Goal: Task Accomplishment & Management: Use online tool/utility

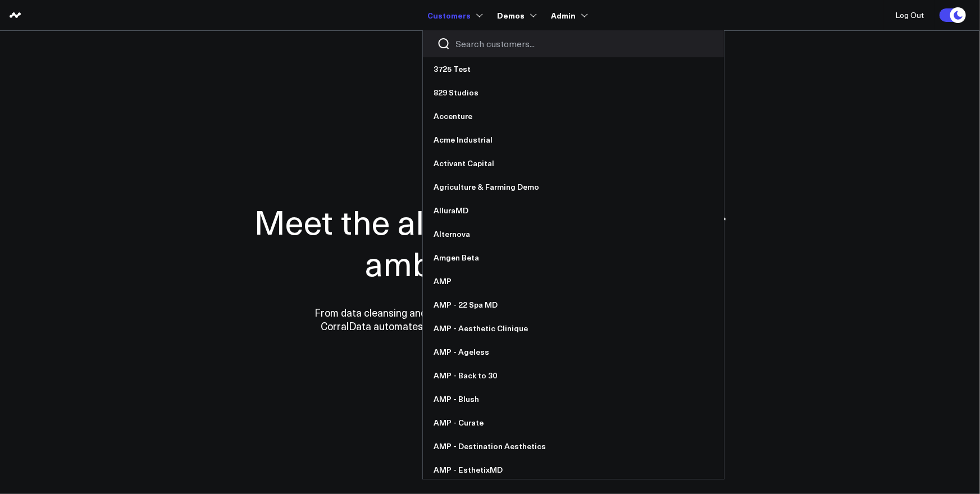
click at [468, 43] on input "Search customers input" at bounding box center [583, 44] width 254 height 12
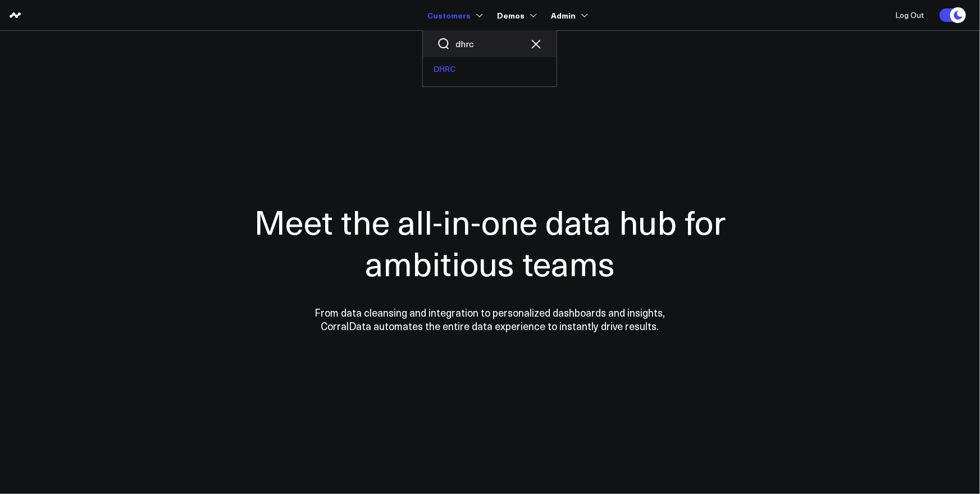
type input "dhrc"
click at [453, 69] on link "DHRC" at bounding box center [490, 69] width 134 height 24
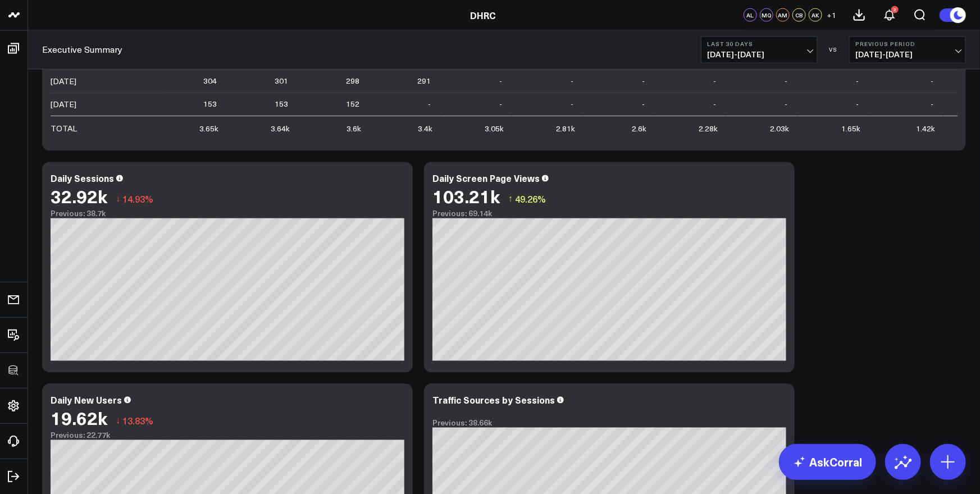
scroll to position [51, 0]
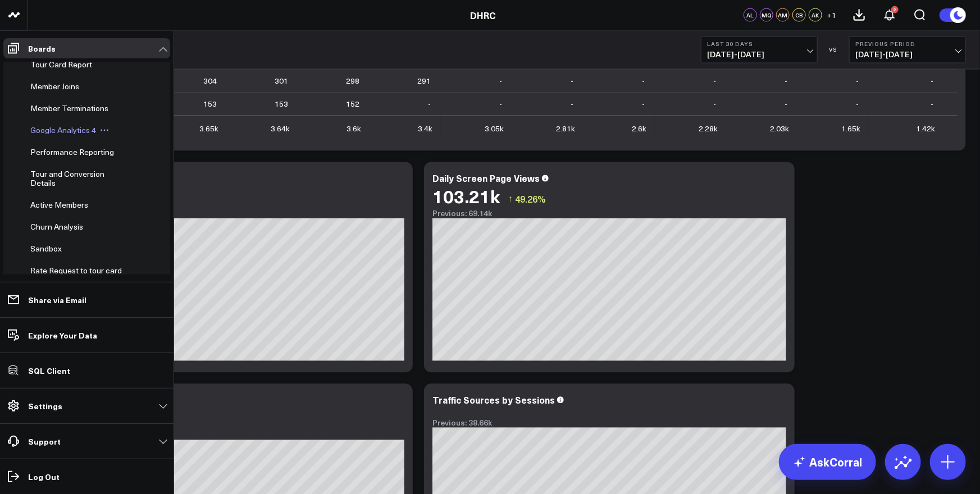
click at [45, 130] on span "Google Analytics 4" at bounding box center [63, 130] width 66 height 11
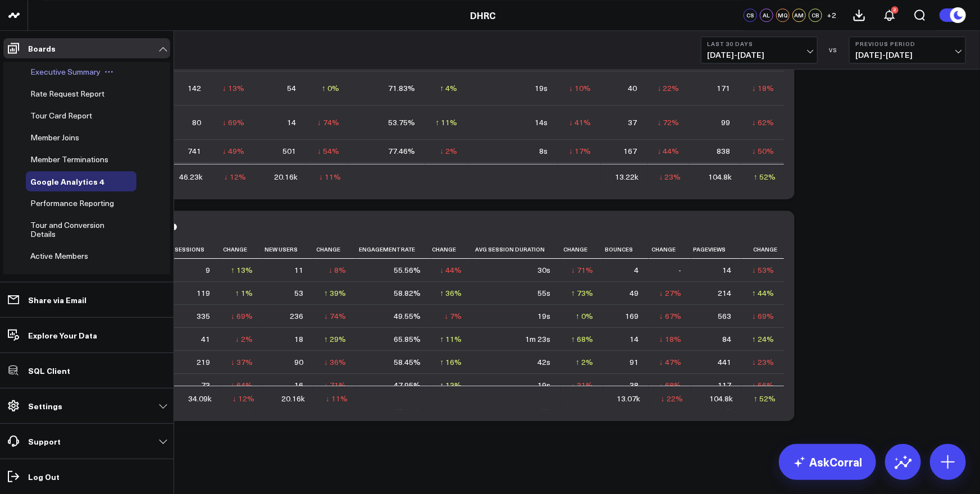
click at [53, 71] on span "Executive Summary" at bounding box center [65, 71] width 70 height 11
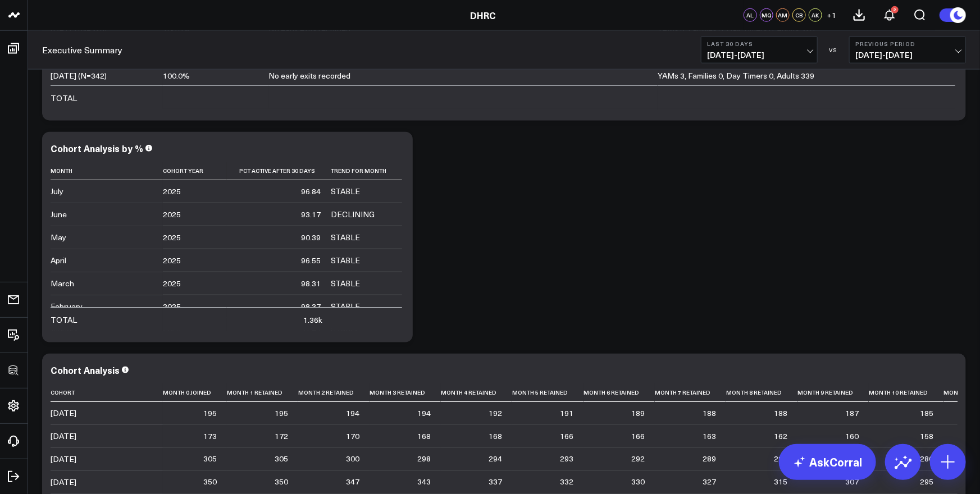
scroll to position [612, 0]
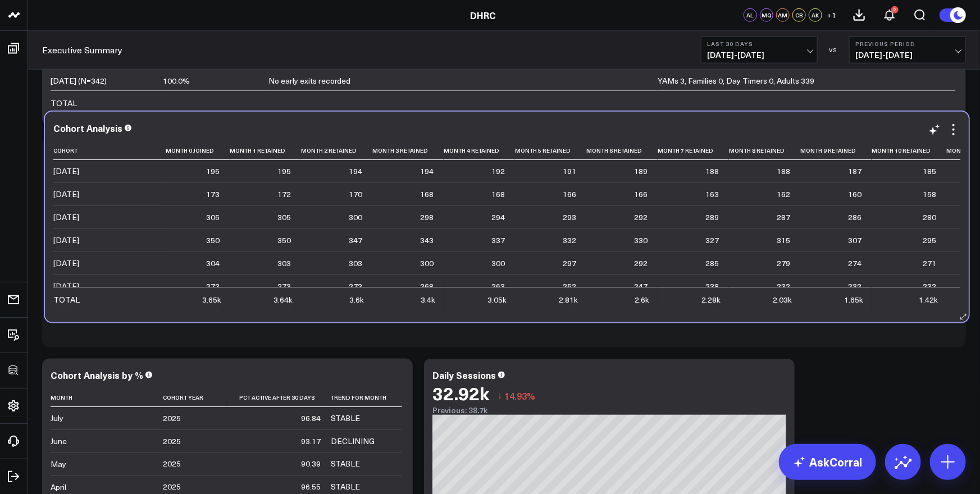
drag, startPoint x: 431, startPoint y: 367, endPoint x: 433, endPoint y: 120, distance: 247.1
click at [433, 120] on div "Cohort Analysis Cohort Month 0 Joined Month 1 Retained Month 2 Retained Month 3…" at bounding box center [507, 217] width 924 height 211
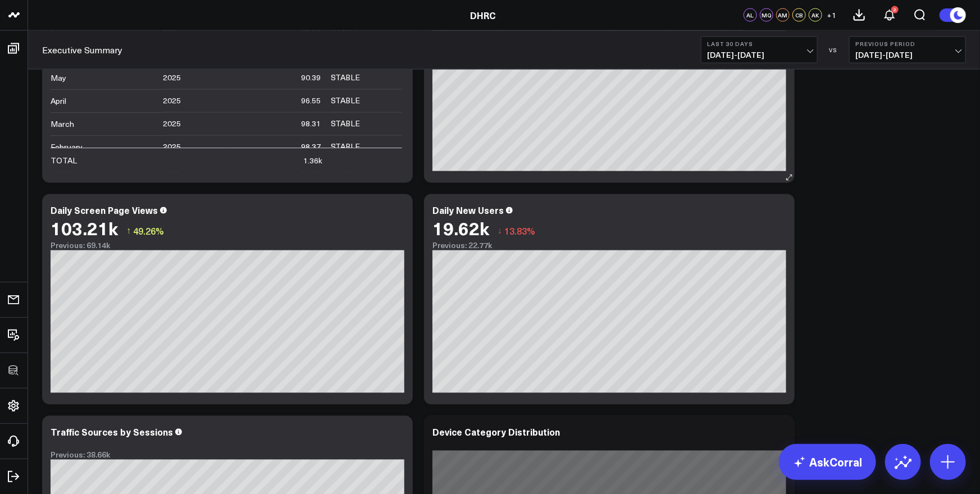
scroll to position [988, 0]
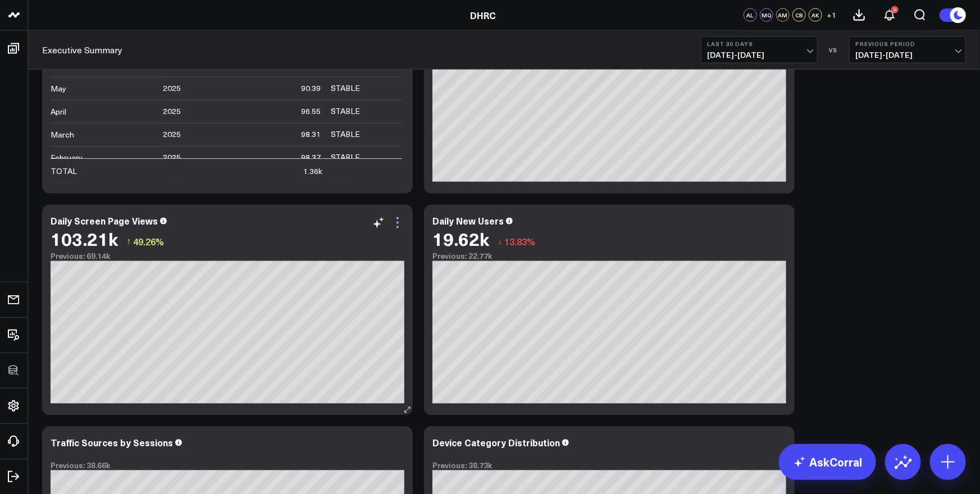
click at [398, 225] on icon at bounding box center [397, 222] width 13 height 13
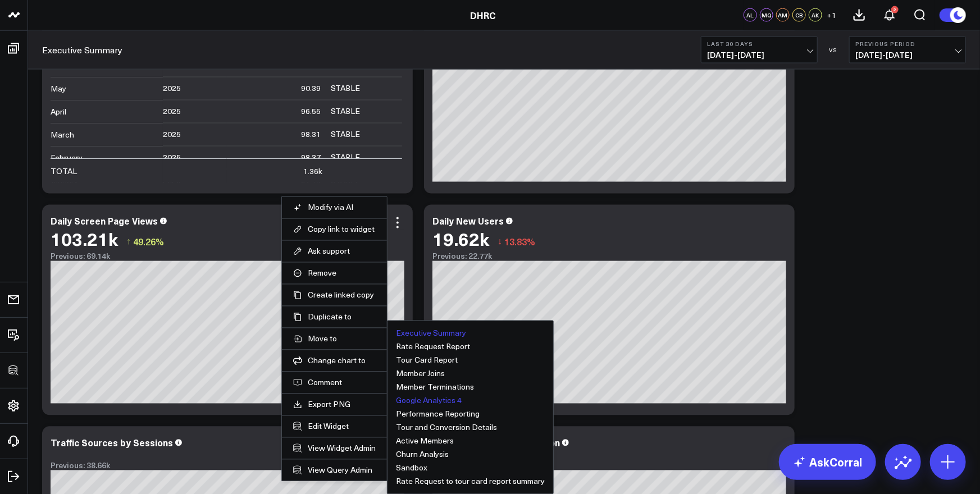
click at [427, 397] on button "Google Analytics 4" at bounding box center [429, 401] width 66 height 8
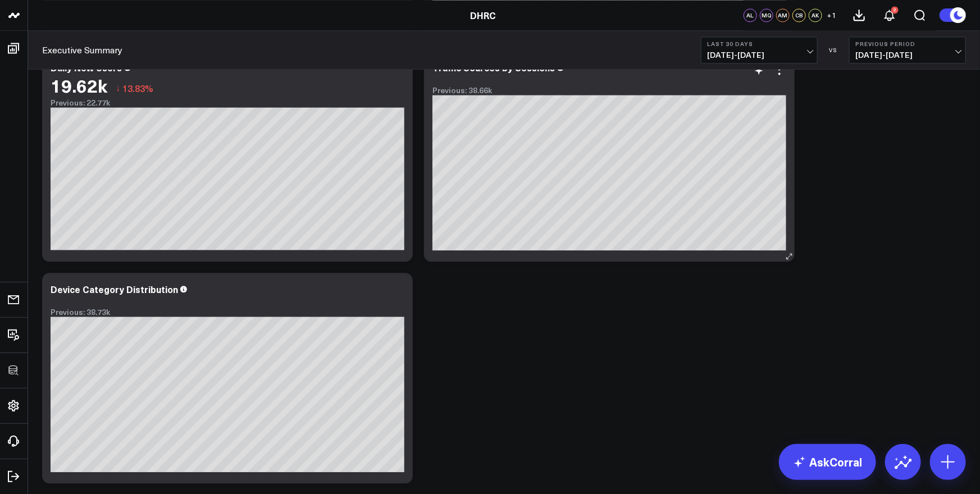
scroll to position [1150, 0]
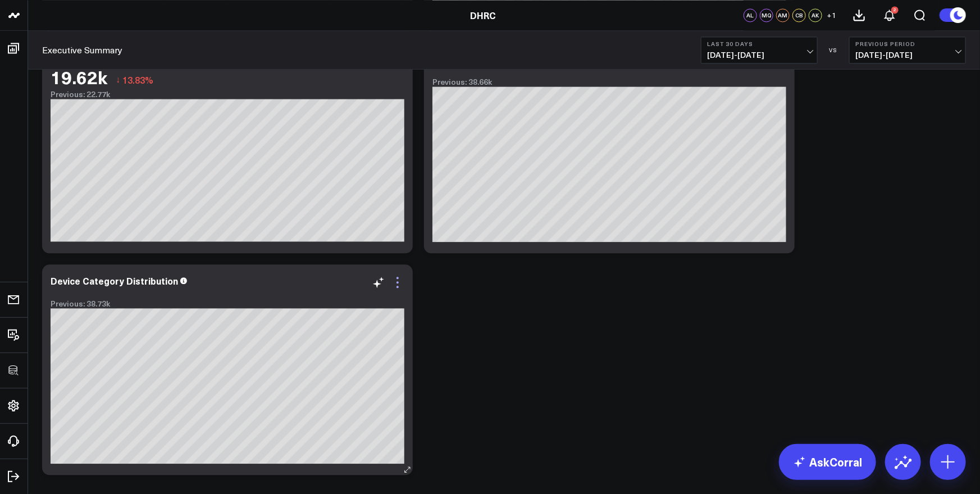
click at [396, 280] on icon at bounding box center [397, 282] width 13 height 13
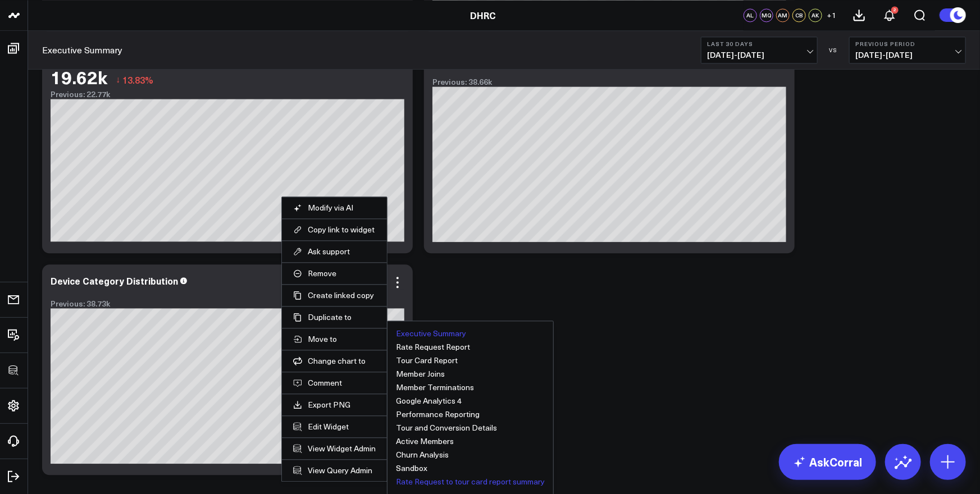
scroll to position [1204, 0]
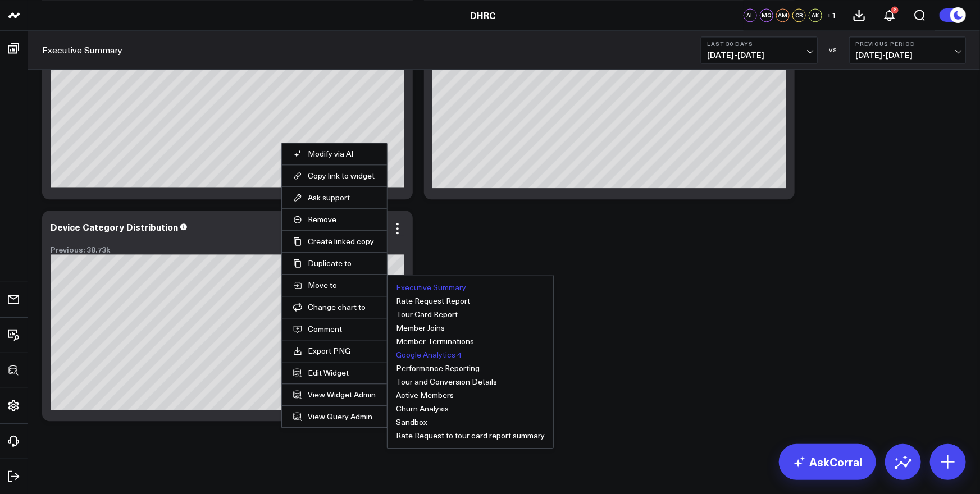
click at [444, 354] on button "Google Analytics 4" at bounding box center [429, 355] width 66 height 8
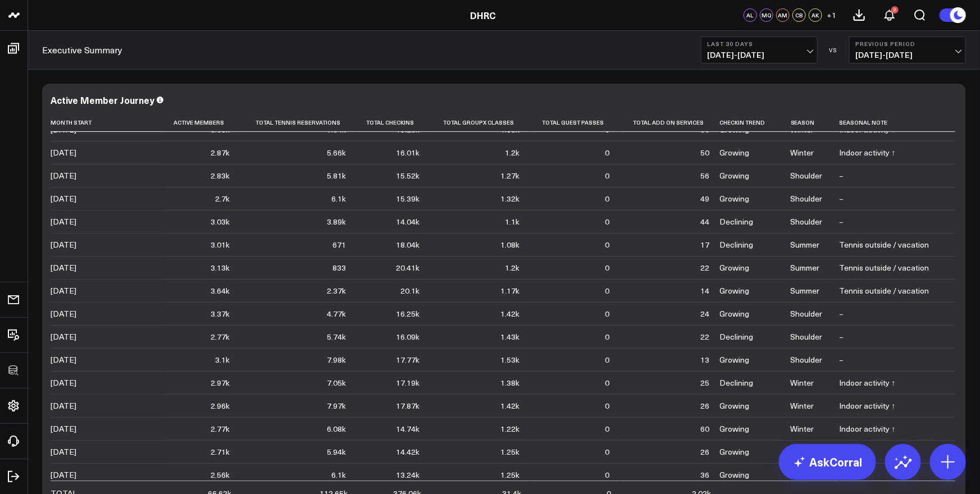
scroll to position [189, 0]
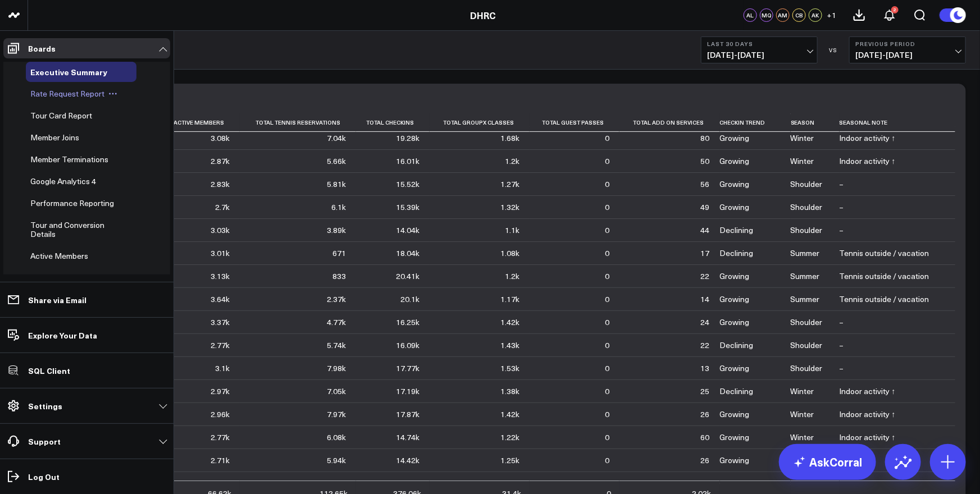
click at [57, 99] on div "Rate Request Report" at bounding box center [81, 94] width 111 height 20
click at [57, 95] on span "Rate Request Report" at bounding box center [67, 93] width 74 height 11
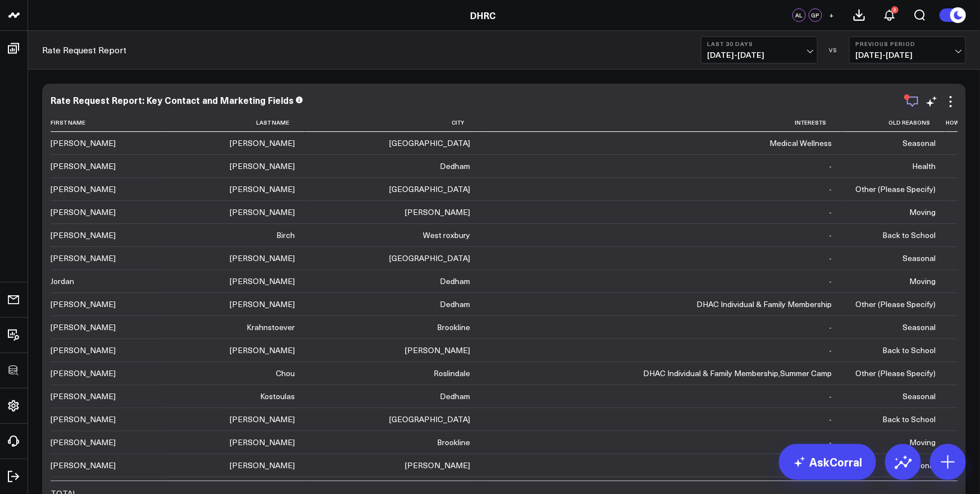
click at [915, 102] on icon "button" at bounding box center [912, 101] width 13 height 13
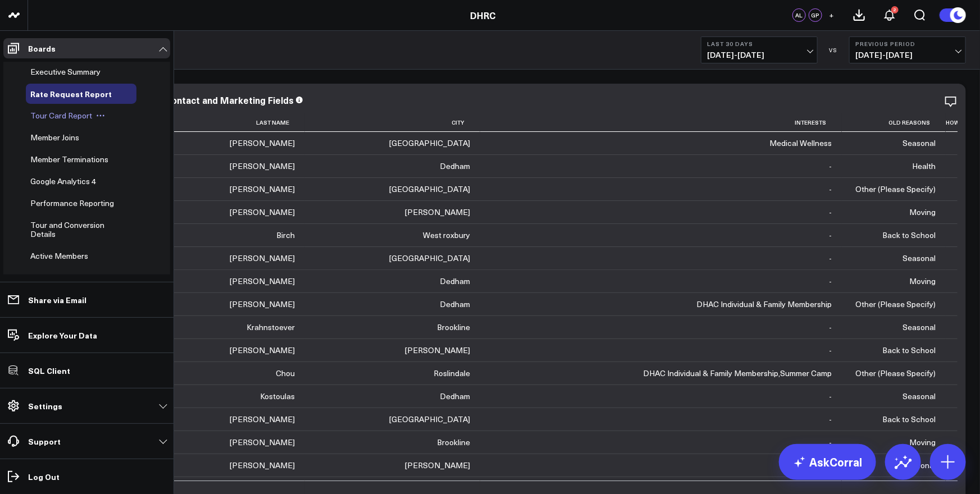
click at [54, 118] on span "Tour Card Report" at bounding box center [61, 115] width 62 height 11
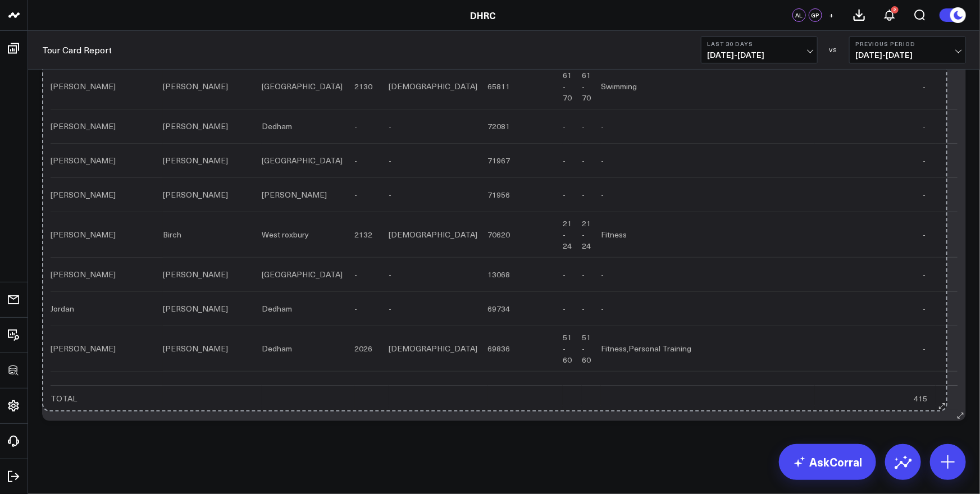
drag, startPoint x: 786, startPoint y: 417, endPoint x: 938, endPoint y: 407, distance: 153.0
click at [938, 407] on div "Tour Card Report First Name Last Name City Zip Sex Member Listing Age Tourcard …" at bounding box center [504, 205] width 924 height 432
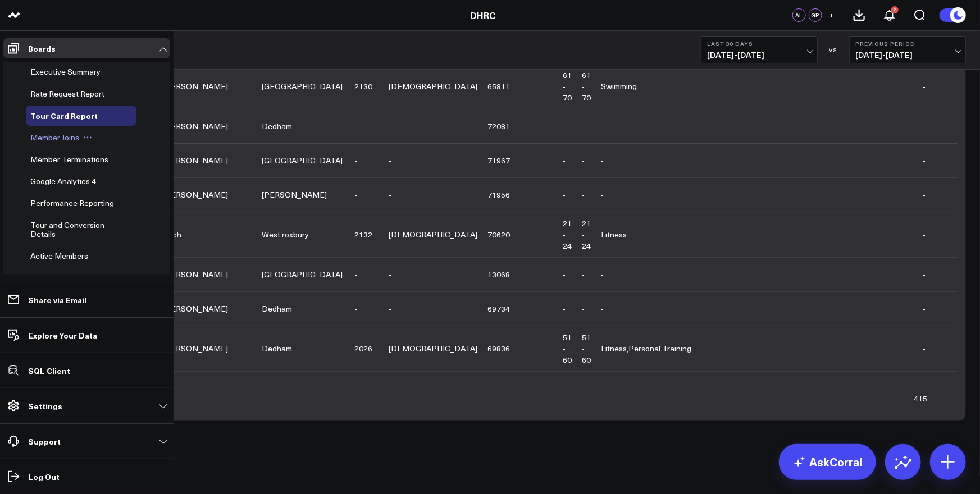
click at [57, 136] on span "Member Joins" at bounding box center [54, 137] width 49 height 11
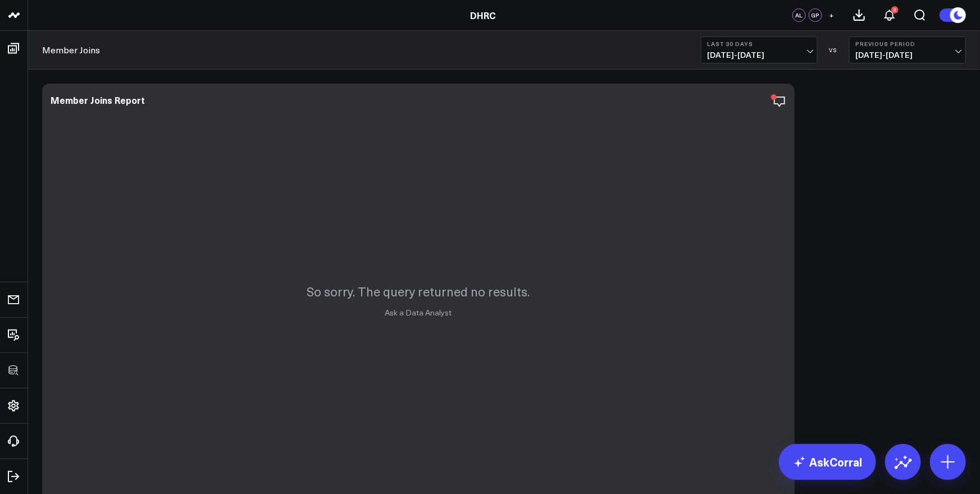
click at [750, 54] on span "[DATE] - [DATE]" at bounding box center [759, 55] width 104 height 9
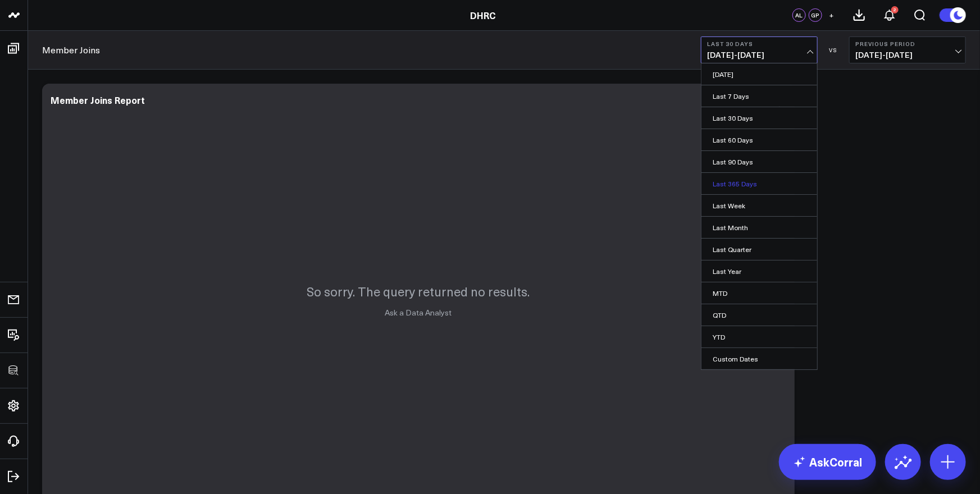
click at [731, 185] on link "Last 365 Days" at bounding box center [759, 183] width 116 height 21
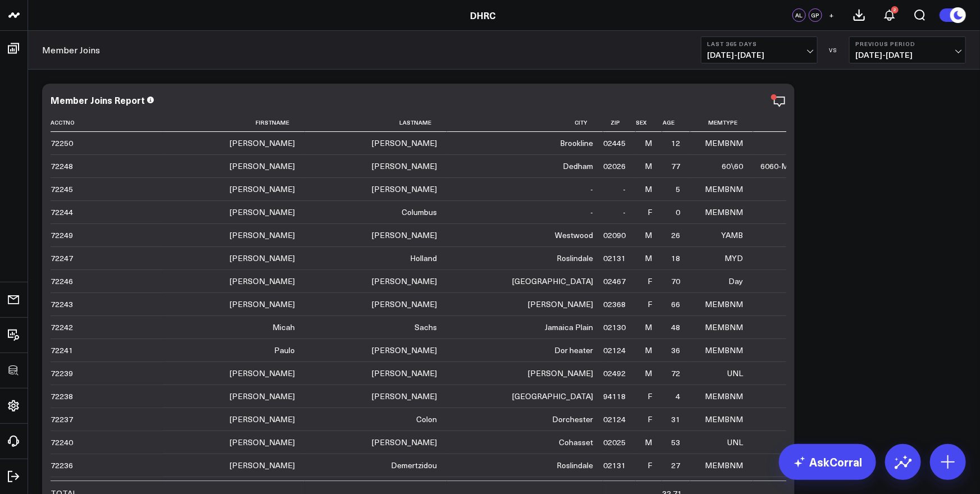
scroll to position [95, 0]
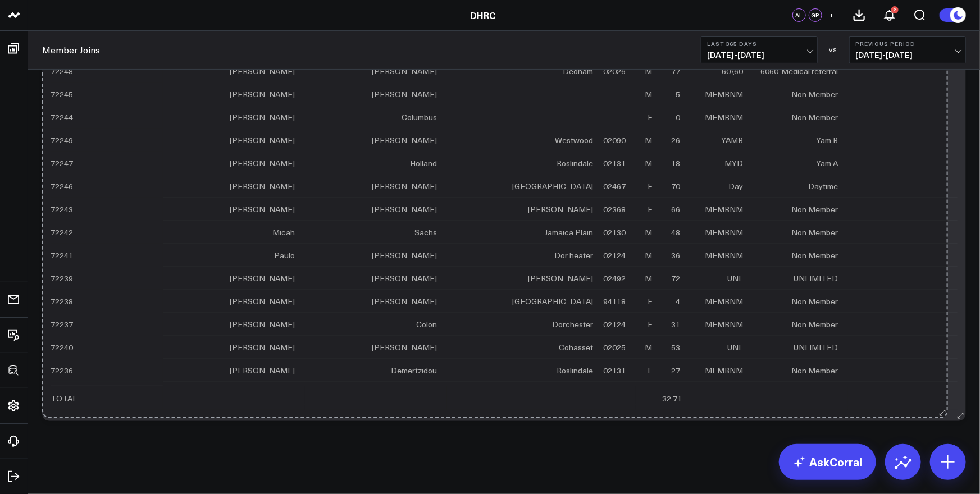
drag, startPoint x: 785, startPoint y: 411, endPoint x: 938, endPoint y: 408, distance: 153.3
click at [938, 408] on div "Member Joins Report Acctno Firstname Lastname City Zip Sex Age Memtype Descript…" at bounding box center [504, 205] width 924 height 432
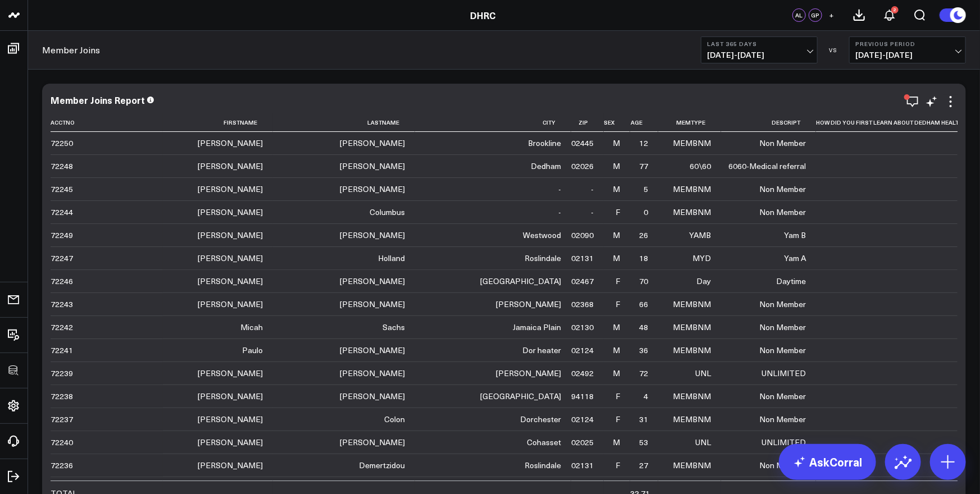
scroll to position [0, 0]
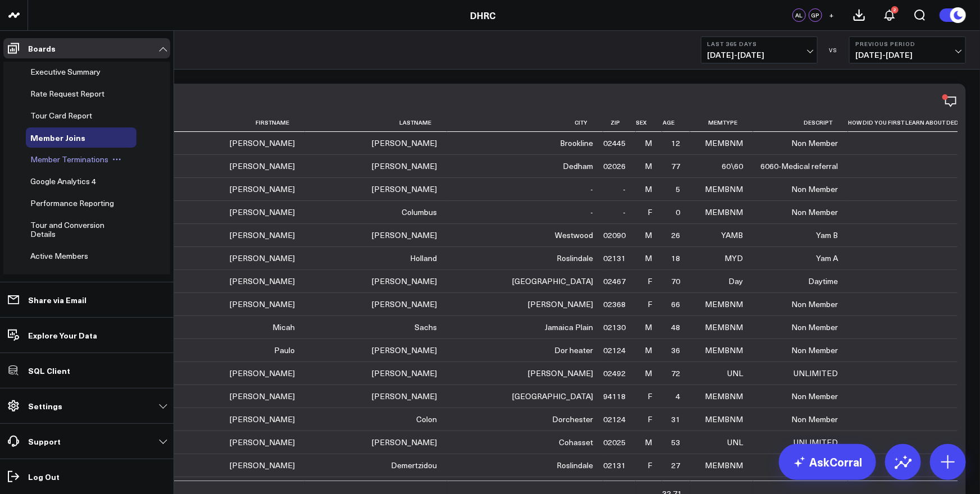
click at [65, 160] on span "Member Terminations" at bounding box center [69, 159] width 78 height 11
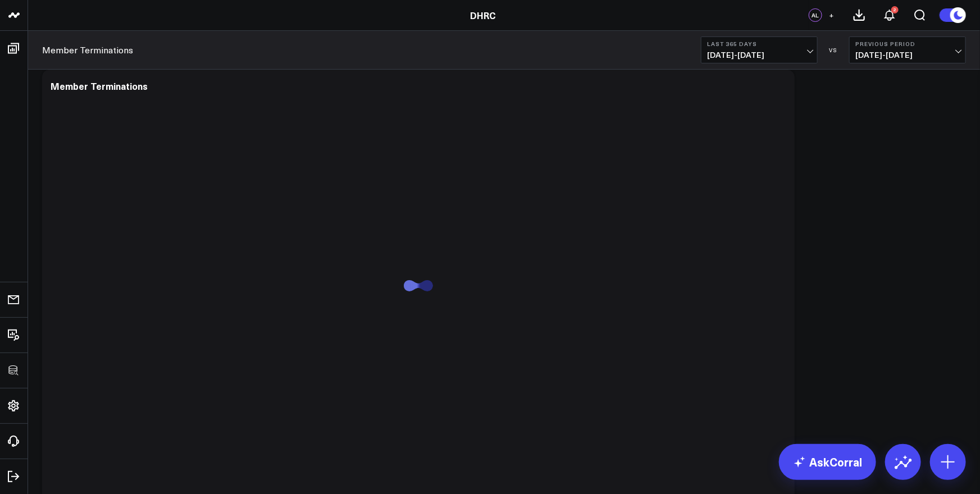
scroll to position [95, 0]
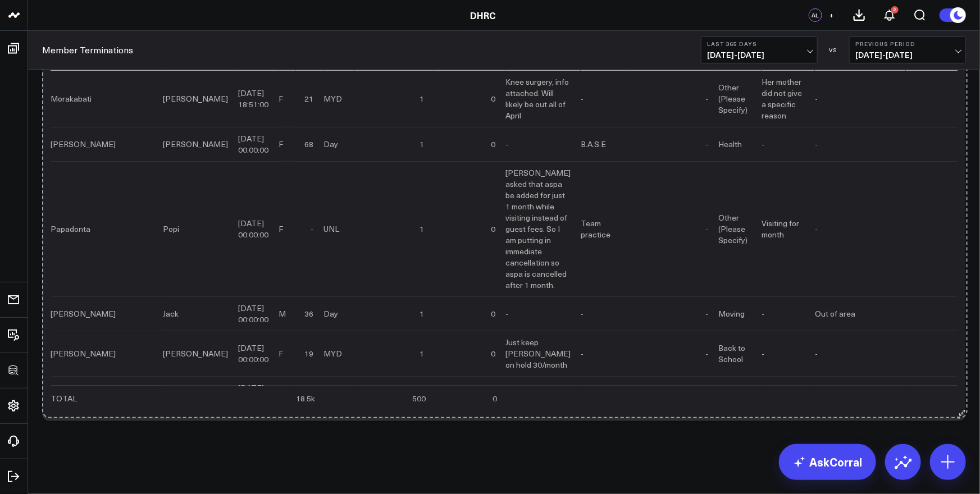
drag, startPoint x: 788, startPoint y: 418, endPoint x: 523, endPoint y: 396, distance: 265.9
click at [960, 414] on icon at bounding box center [960, 416] width 8 height 8
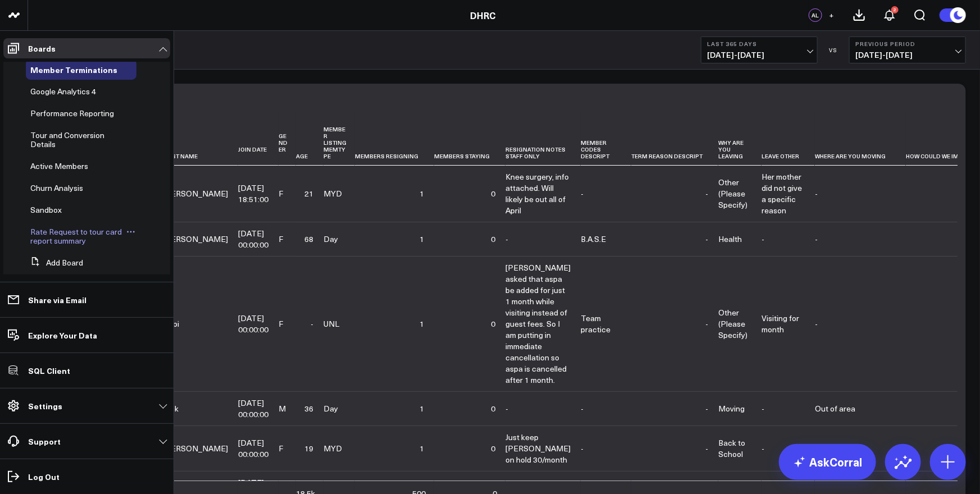
scroll to position [106, 0]
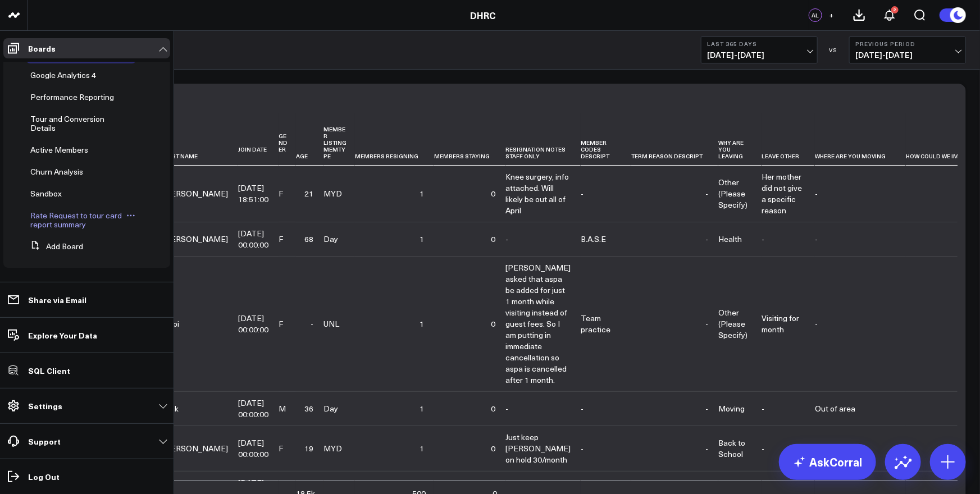
click at [58, 216] on span "Rate Request to tour card report summary" at bounding box center [76, 220] width 92 height 20
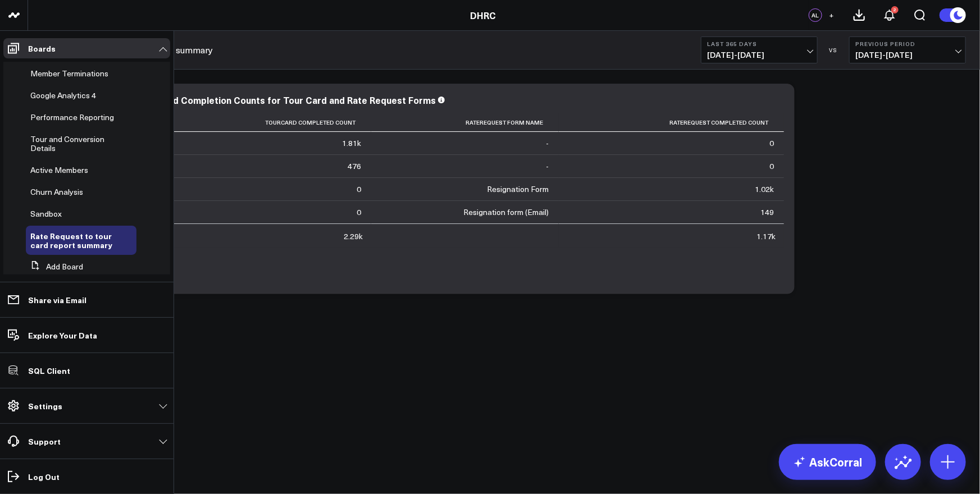
scroll to position [89, 0]
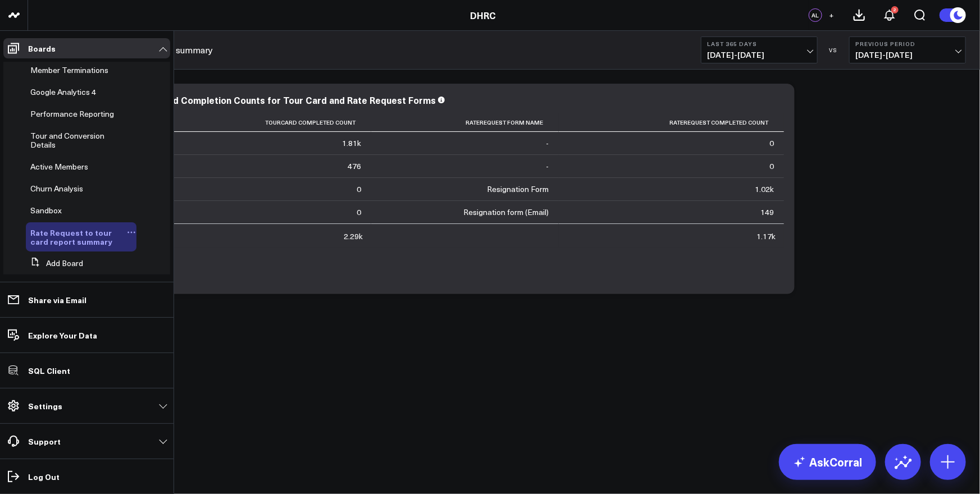
click at [127, 231] on icon at bounding box center [131, 232] width 9 height 9
click at [176, 312] on button "Delete Board" at bounding box center [181, 313] width 91 height 22
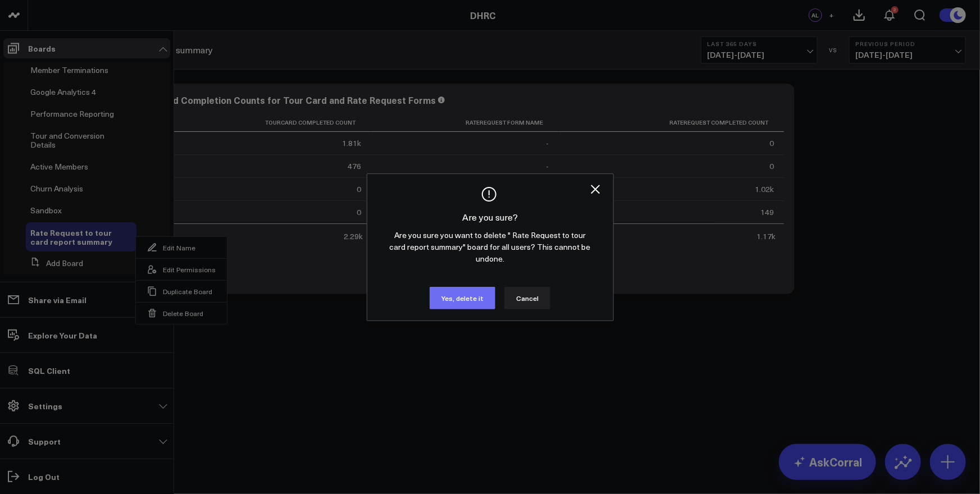
click at [462, 294] on button "Yes, delete it" at bounding box center [463, 298] width 66 height 22
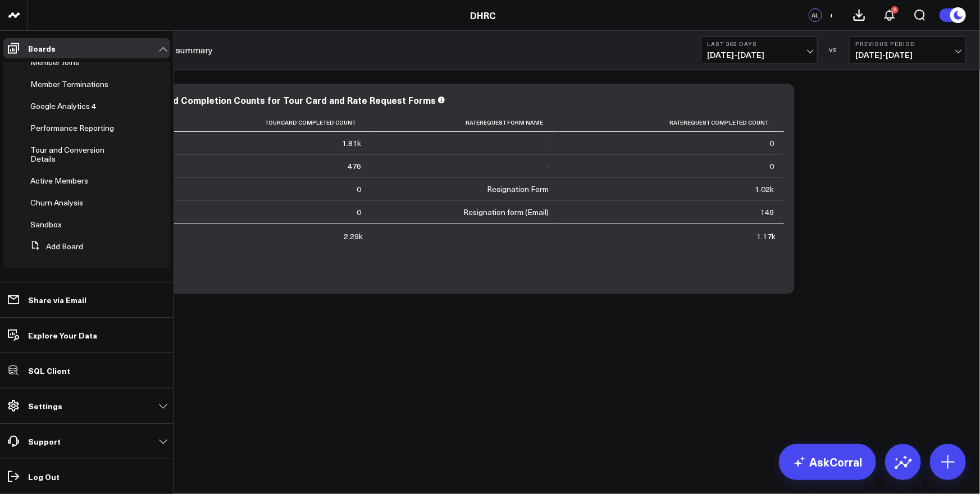
scroll to position [75, 0]
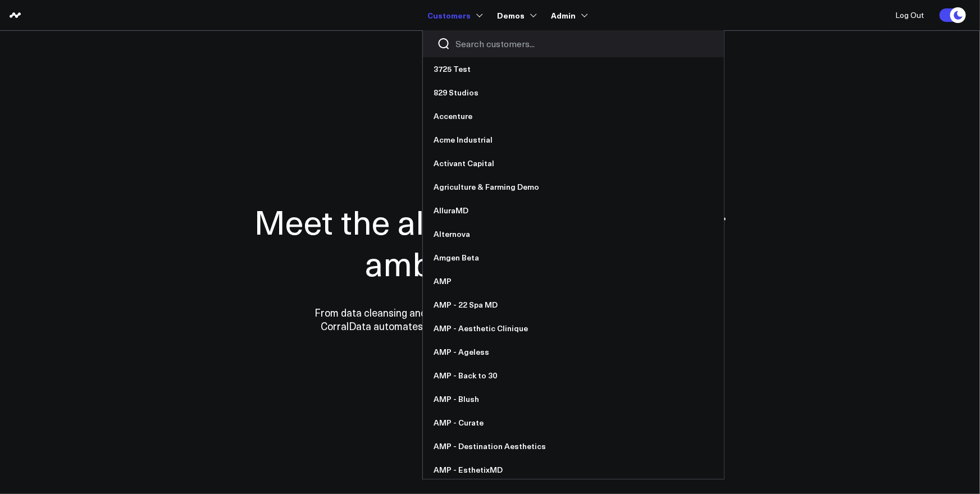
click at [482, 46] on input "Search customers input" at bounding box center [583, 44] width 254 height 12
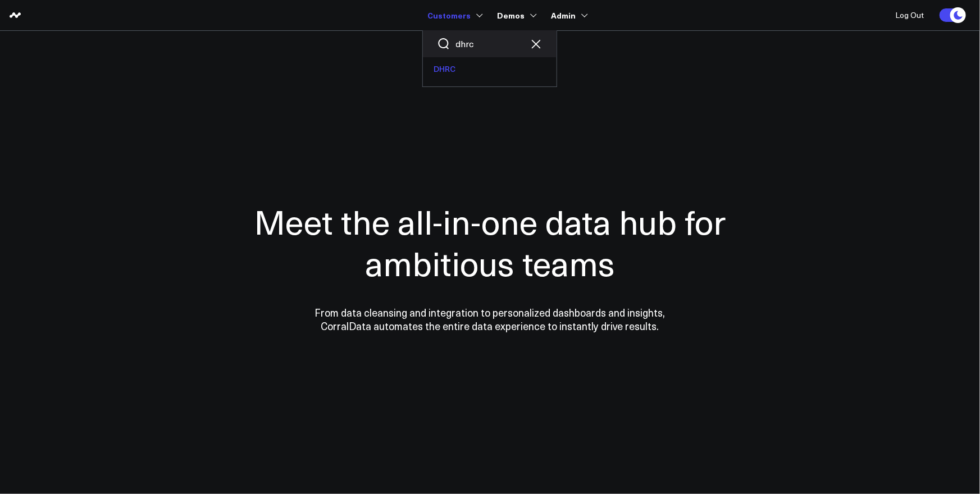
type input "dhrc"
click at [471, 71] on link "DHRC" at bounding box center [490, 69] width 134 height 24
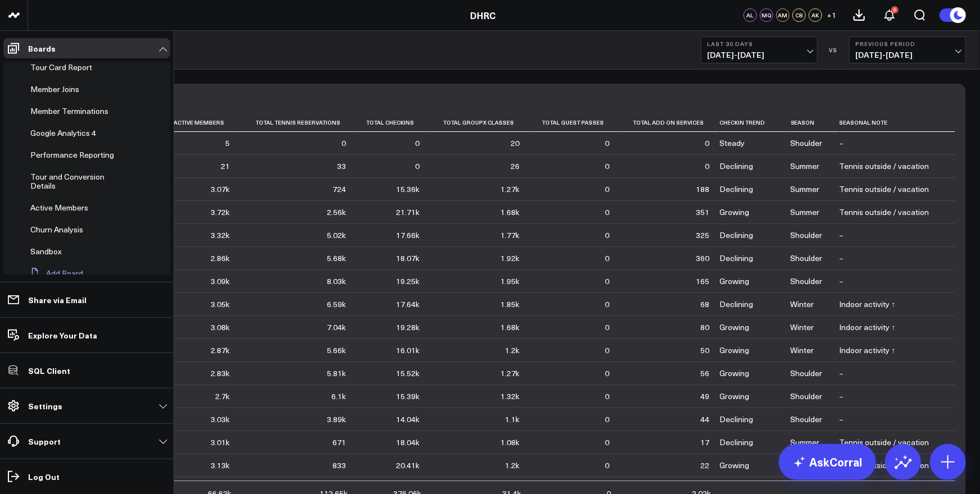
scroll to position [75, 0]
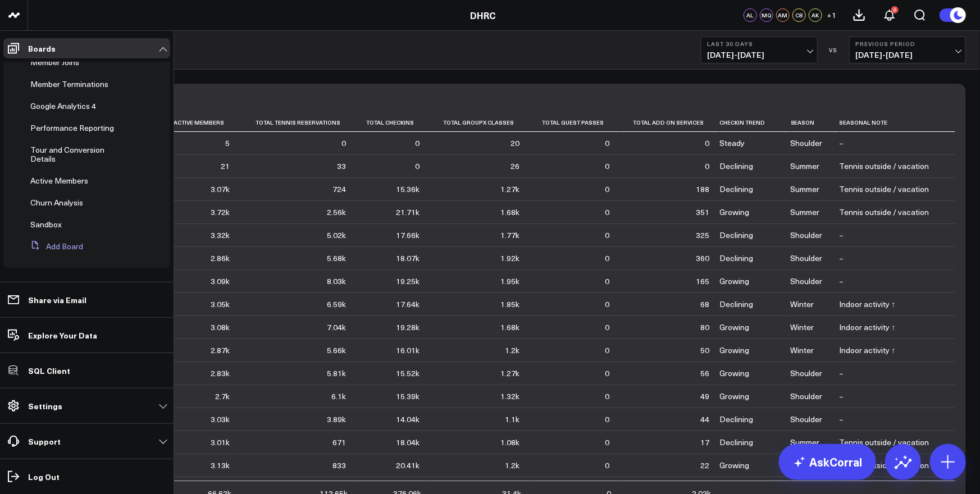
click at [55, 245] on button "Add Board" at bounding box center [54, 246] width 57 height 20
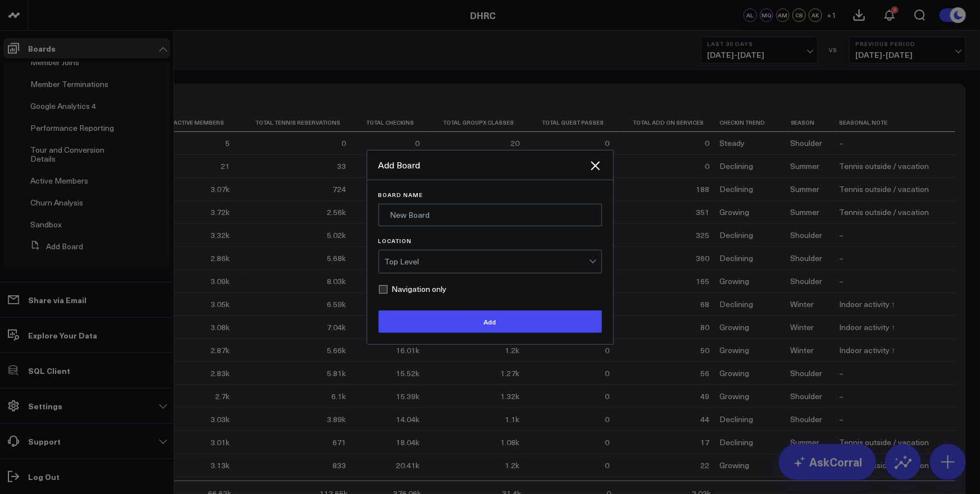
scroll to position [48, 0]
click at [432, 212] on input "Board Name" at bounding box center [489, 215] width 223 height 22
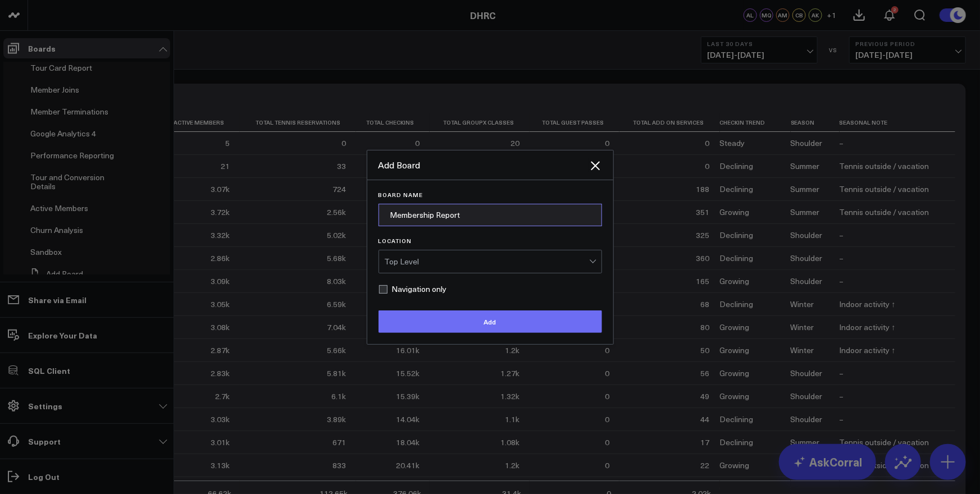
type input "Membership Report"
click at [467, 322] on button "Add" at bounding box center [489, 322] width 223 height 22
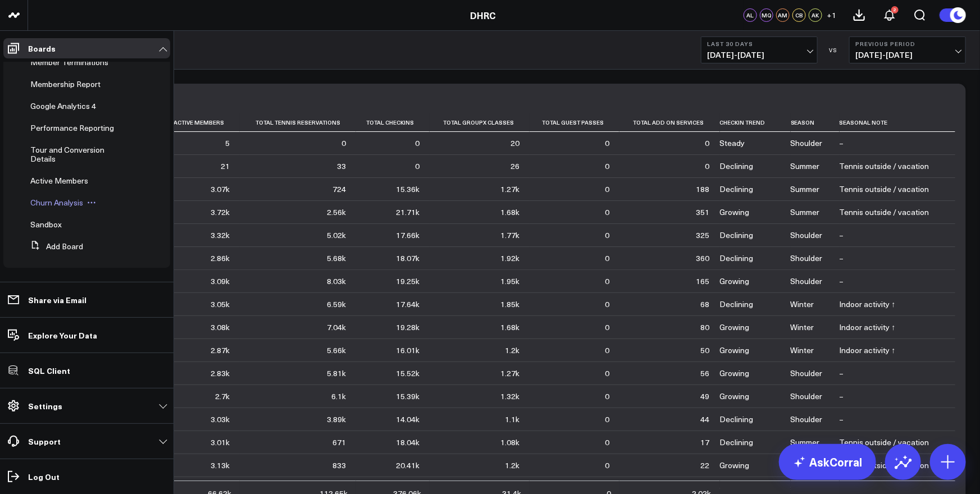
scroll to position [0, 0]
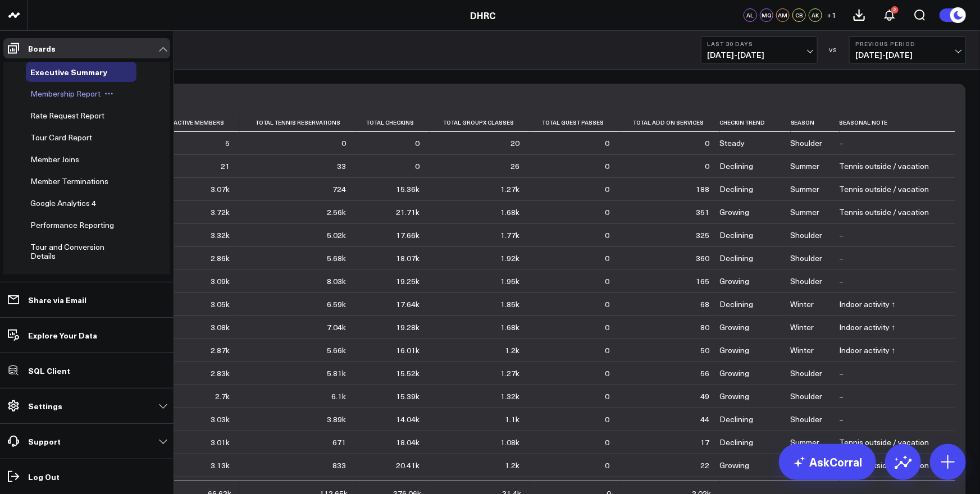
click at [50, 95] on span "Membership Report" at bounding box center [65, 93] width 70 height 11
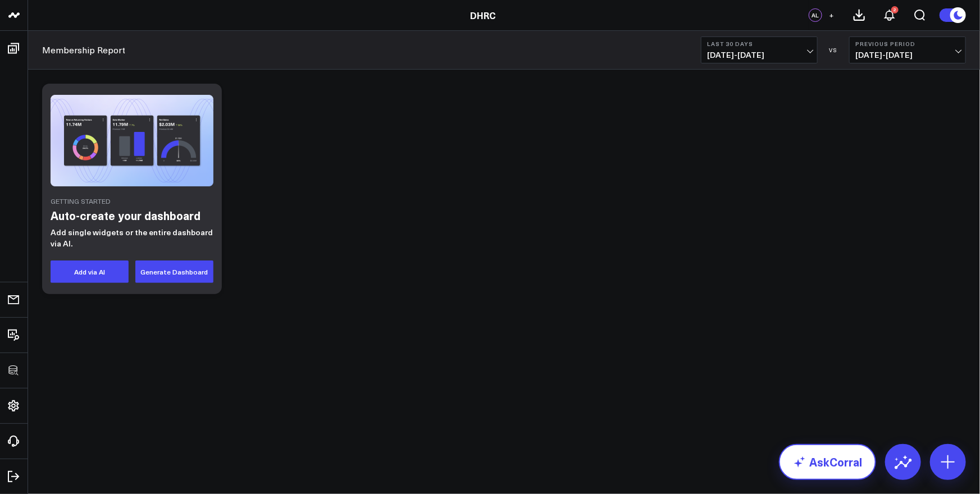
click at [834, 468] on link "AskCorral" at bounding box center [827, 462] width 97 height 36
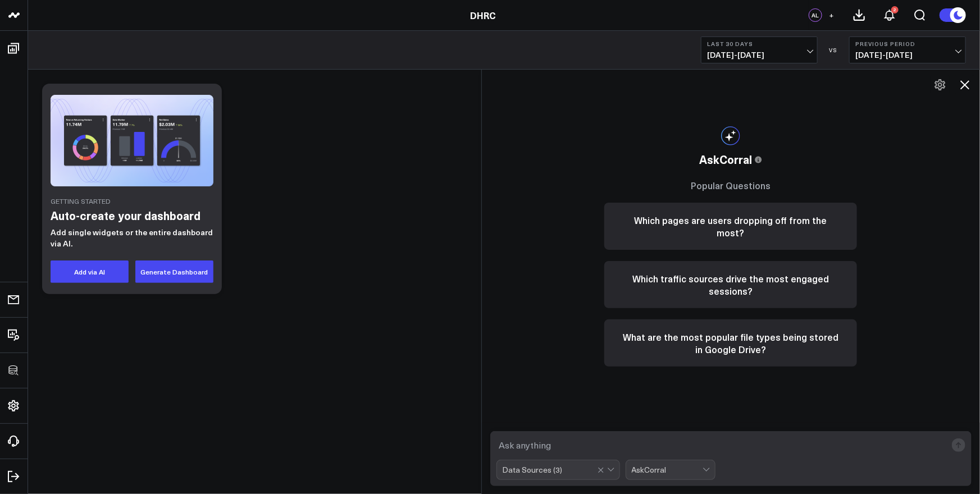
click at [569, 444] on textarea at bounding box center [721, 445] width 450 height 20
paste textarea "Beg # of Members New Terminations Re-joins Net End of Month EOM Goal % of goal …"
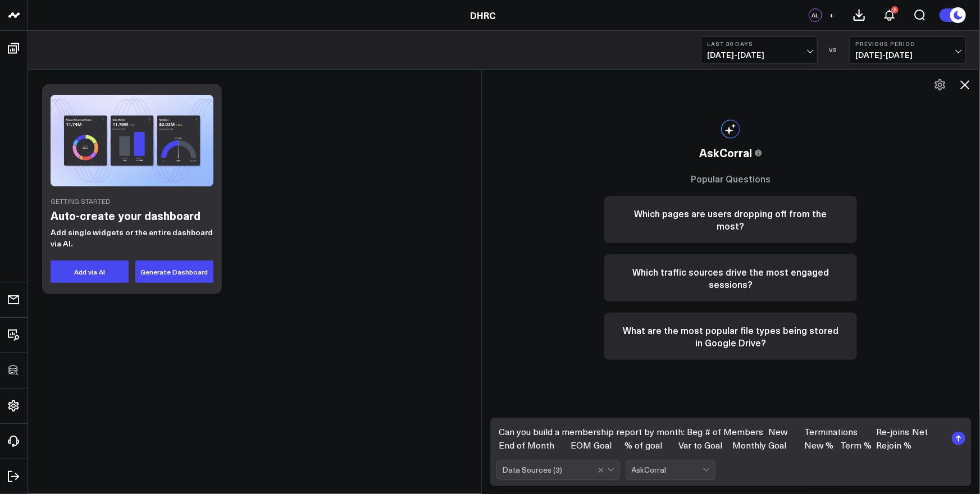
type textarea "Can you build a membership report by month: Beg # of Members New Terminations R…"
click at [554, 466] on div "Data Sources ( 3 )" at bounding box center [533, 470] width 60 height 9
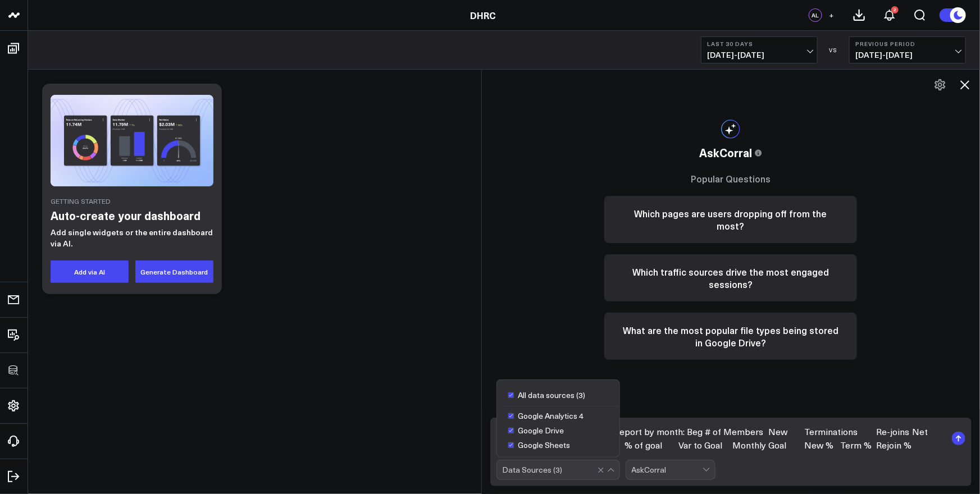
click at [513, 417] on icon at bounding box center [511, 416] width 6 height 7
click at [810, 51] on span "[DATE] - [DATE]" at bounding box center [759, 55] width 104 height 9
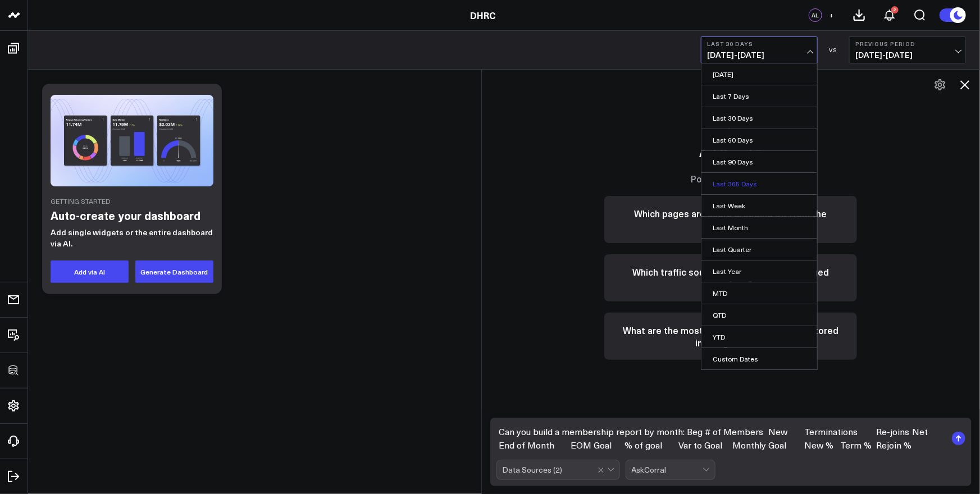
click at [732, 186] on link "Last 365 Days" at bounding box center [759, 183] width 116 height 21
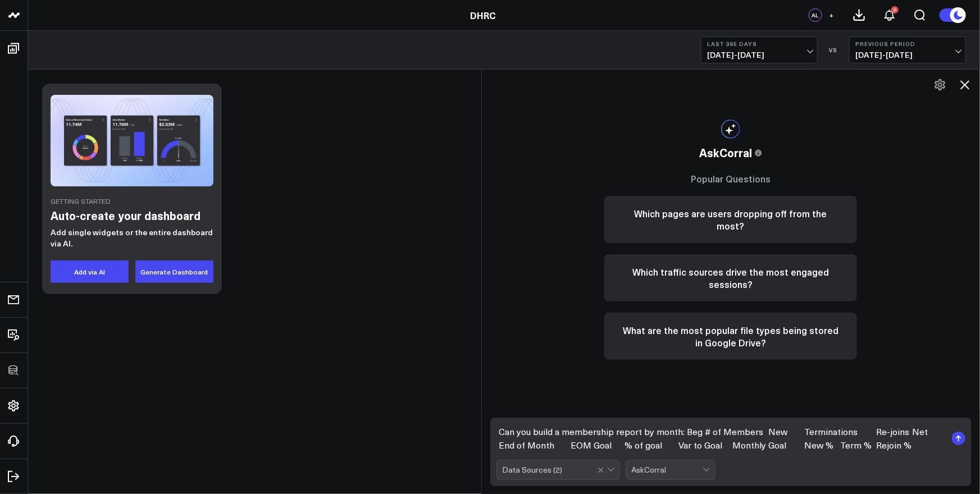
click at [955, 438] on rect "submit" at bounding box center [958, 438] width 13 height 13
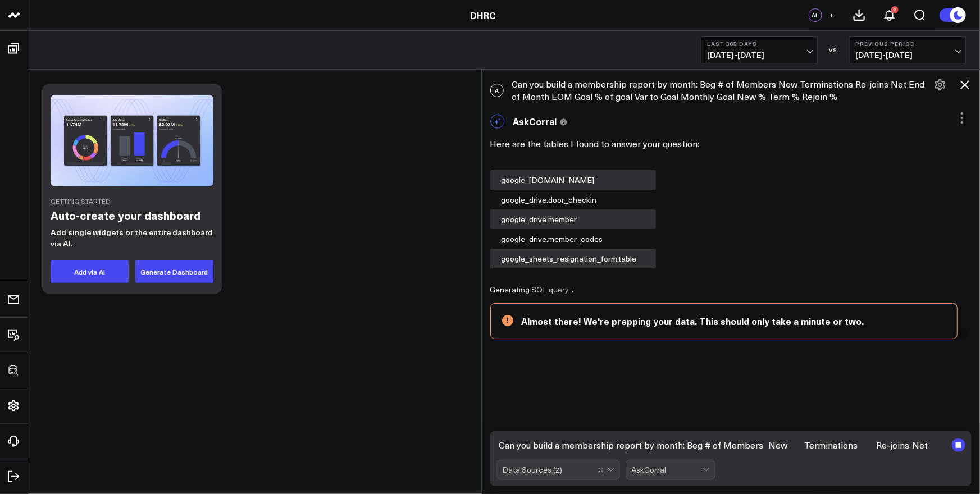
click at [548, 472] on div "Data Sources ( 2 )" at bounding box center [533, 470] width 60 height 9
click at [558, 472] on div "Data Sources ( 2 )" at bounding box center [533, 470] width 60 height 9
click at [678, 473] on div "AskCorral" at bounding box center [667, 470] width 71 height 9
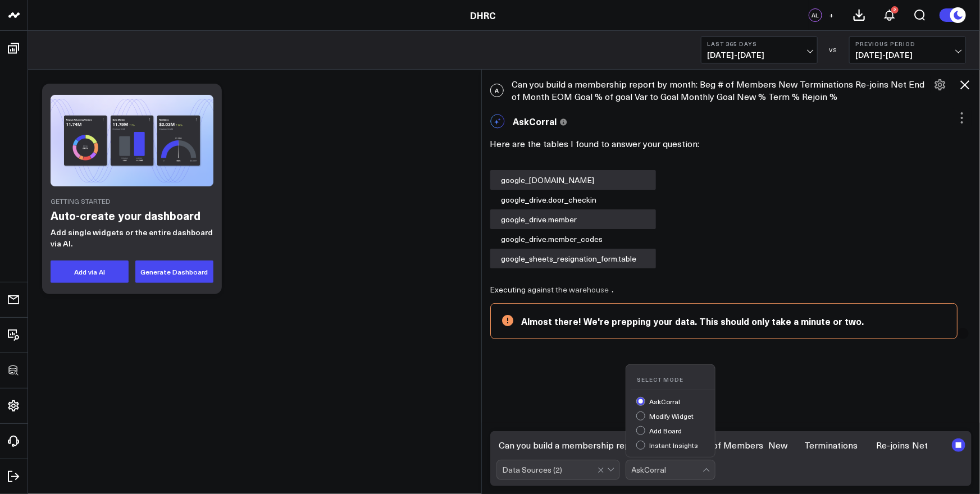
click at [678, 473] on div "AskCorral" at bounding box center [667, 470] width 71 height 9
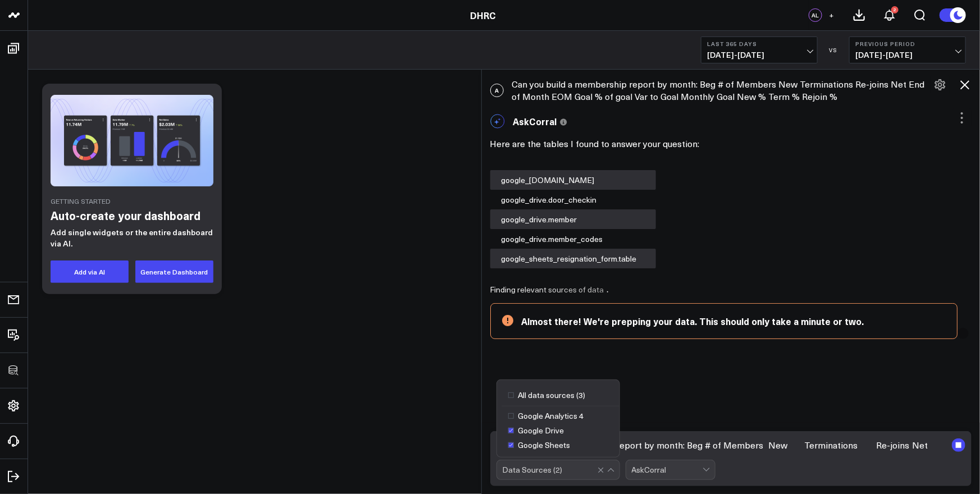
click at [527, 473] on div "Data Sources ( 2 )" at bounding box center [533, 470] width 60 height 9
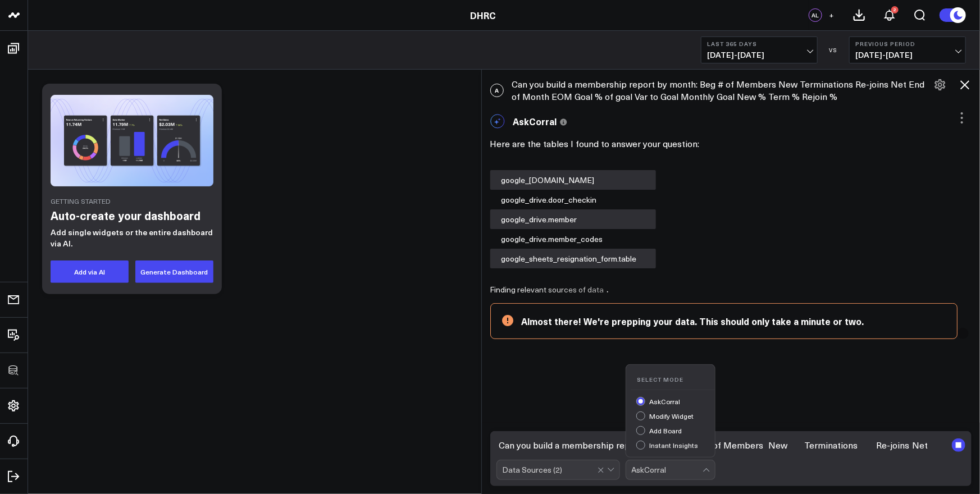
click at [681, 473] on div "AskCorral" at bounding box center [667, 470] width 71 height 9
click at [531, 475] on div at bounding box center [550, 469] width 95 height 19
click at [653, 469] on div "AskCorral" at bounding box center [667, 470] width 71 height 9
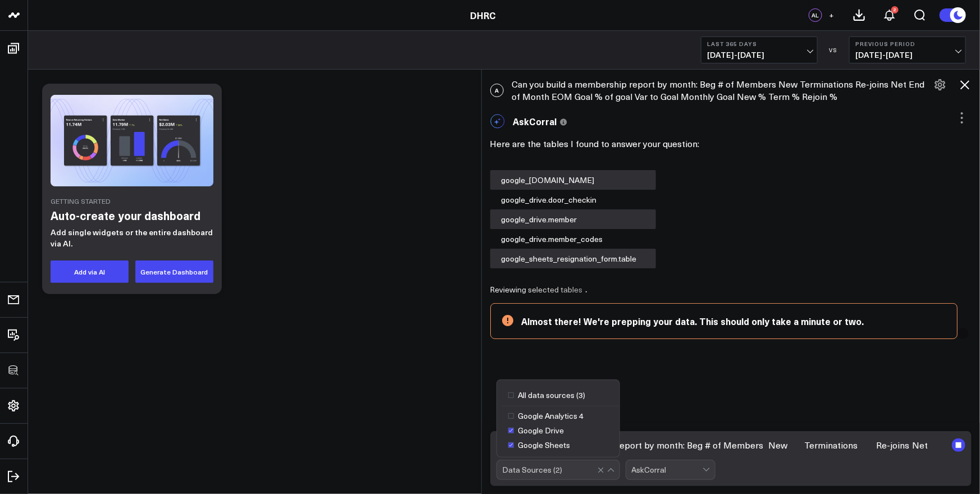
click at [524, 469] on div "Data Sources ( 2 )" at bounding box center [533, 470] width 60 height 9
click at [699, 466] on div "AskCorral" at bounding box center [667, 470] width 71 height 9
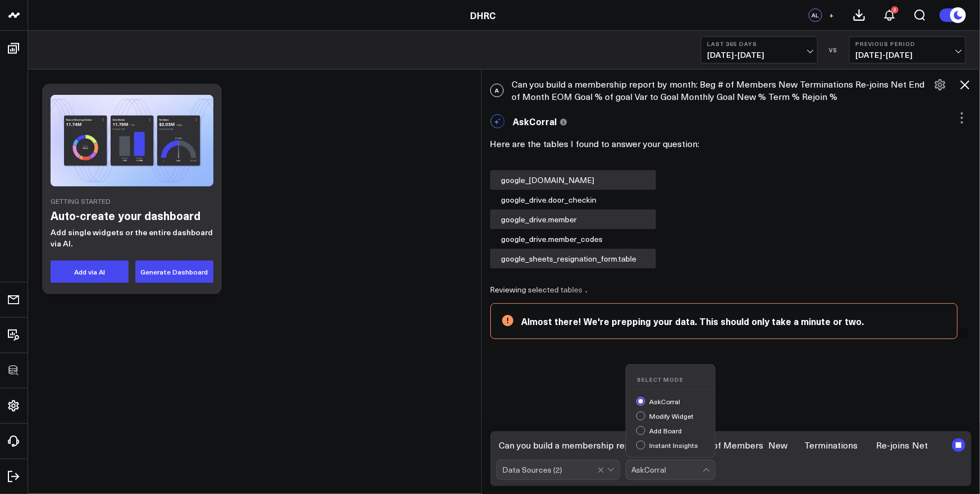
click at [541, 466] on div "Data Sources ( 2 )" at bounding box center [533, 470] width 60 height 9
click at [678, 466] on div "AskCorral" at bounding box center [667, 470] width 71 height 9
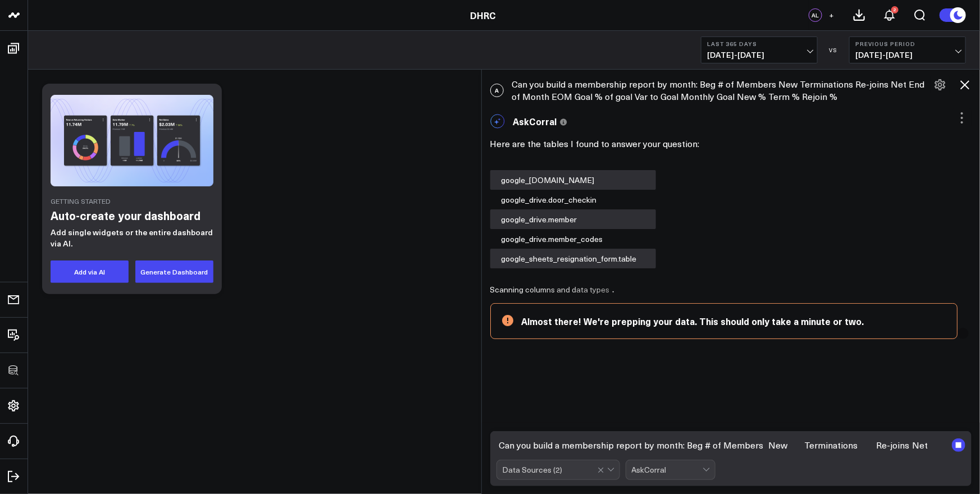
click at [819, 404] on div "A Can you build a membership report by month: Beg # of Members New Terminations…" at bounding box center [731, 282] width 499 height 425
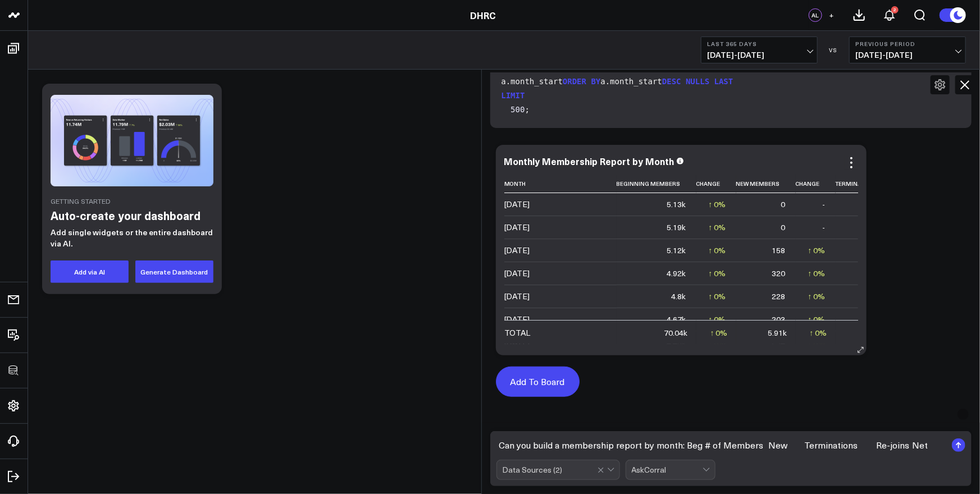
click at [552, 382] on button "Add To Board" at bounding box center [538, 382] width 84 height 30
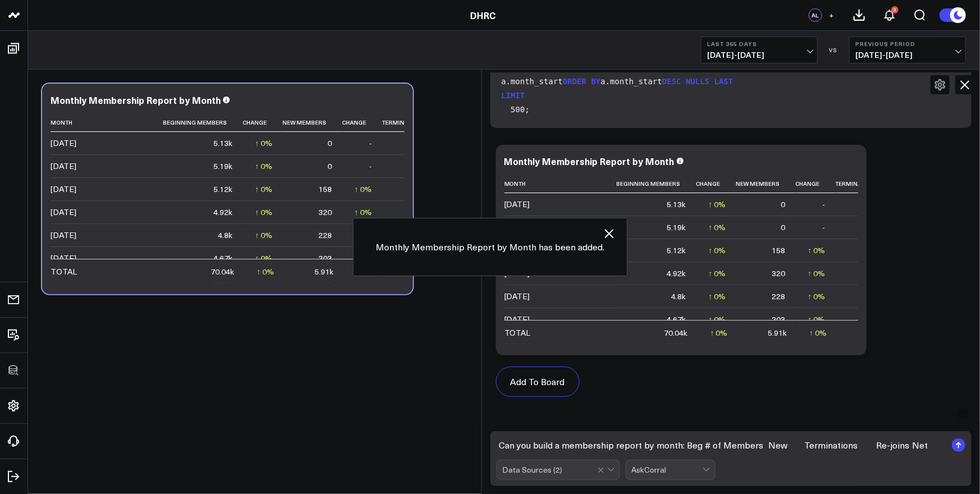
click at [965, 84] on icon at bounding box center [964, 84] width 9 height 9
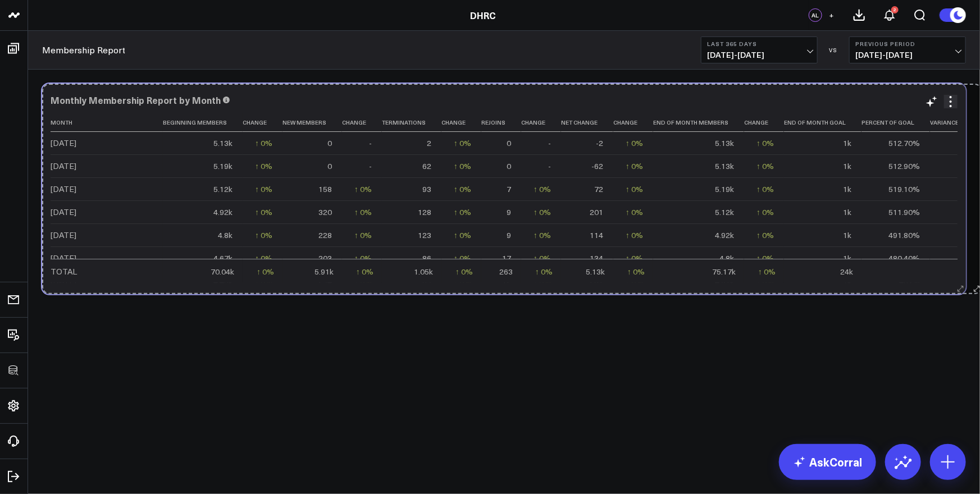
drag, startPoint x: 448, startPoint y: 287, endPoint x: 810, endPoint y: 274, distance: 361.9
click at [973, 281] on div "Modify via AI Copy link to widget Ask support Remove Create linked copy Executi…" at bounding box center [504, 219] width 952 height 298
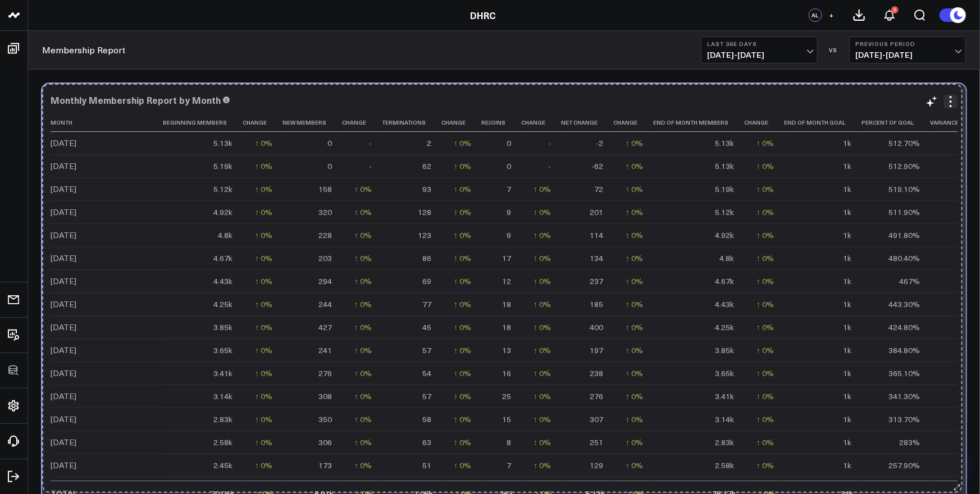
drag, startPoint x: 964, startPoint y: 289, endPoint x: 955, endPoint y: 343, distance: 54.6
click at [959, 484] on div "Monthly Membership Report by Month Month Beginning Members Change New Members C…" at bounding box center [504, 300] width 924 height 432
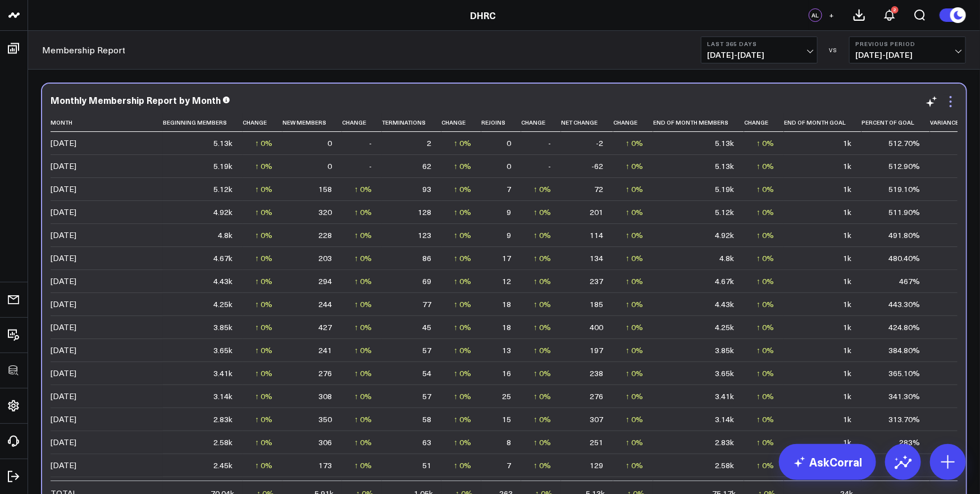
click at [951, 101] on icon at bounding box center [951, 102] width 2 height 2
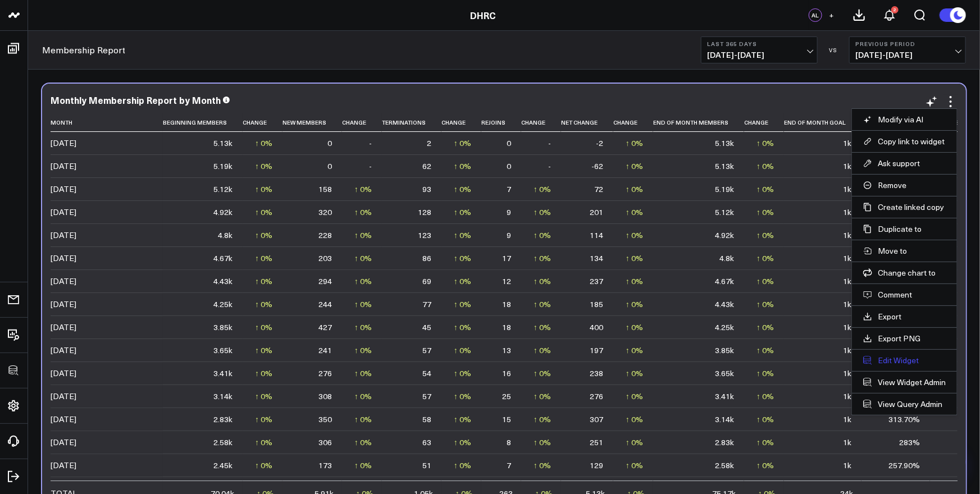
click at [905, 358] on button "Edit Widget" at bounding box center [904, 360] width 83 height 10
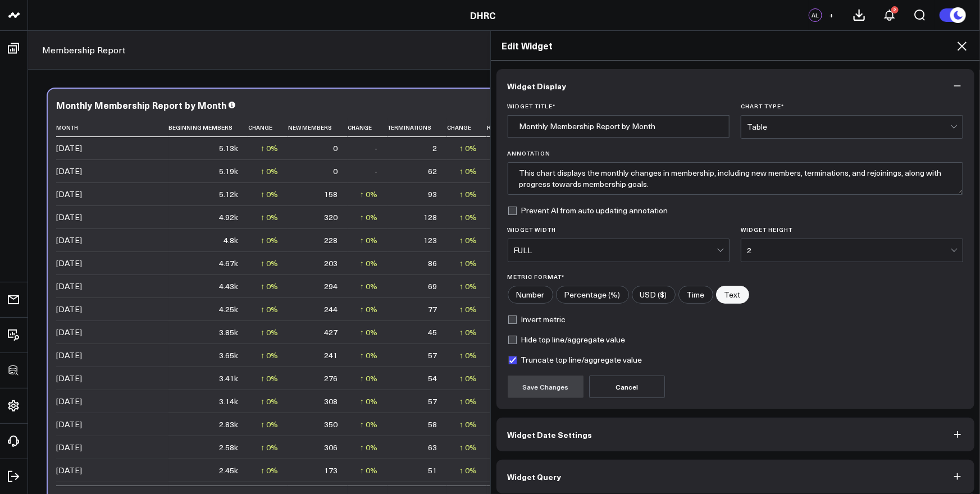
scroll to position [6, 0]
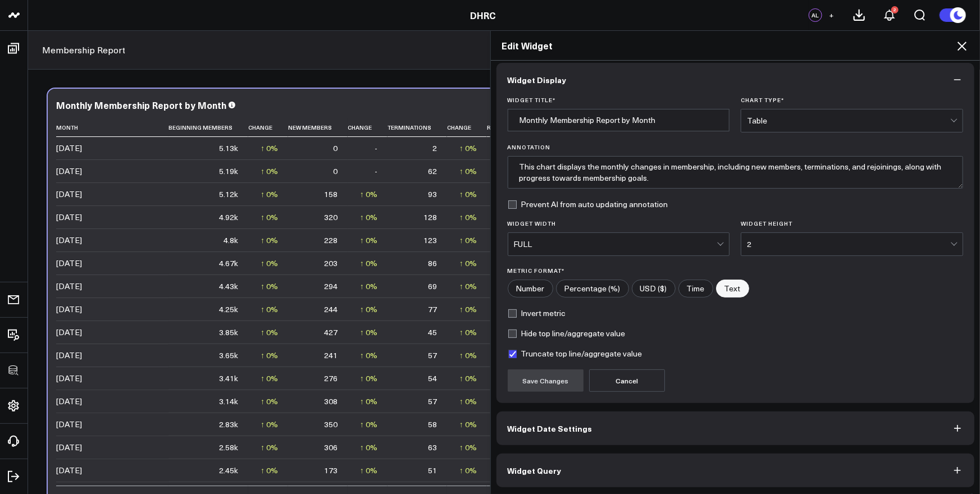
click at [558, 462] on button "Widget Query" at bounding box center [735, 471] width 478 height 34
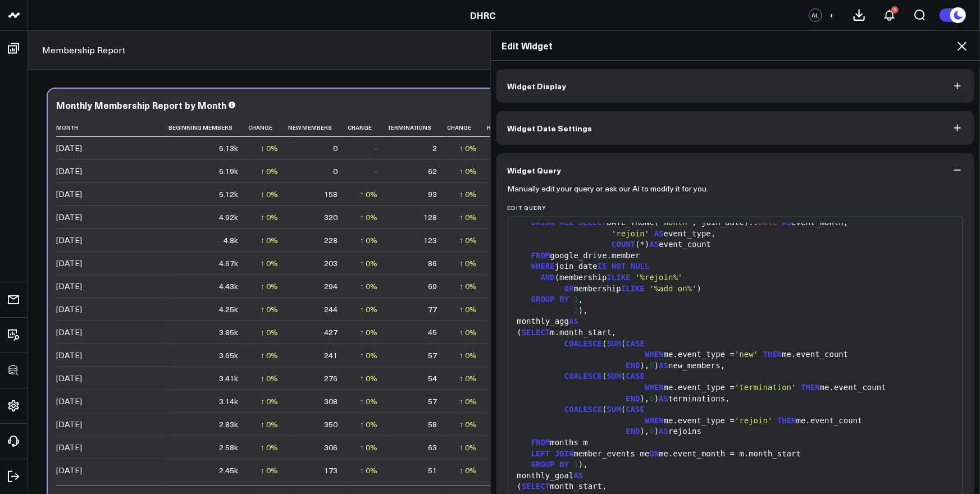
scroll to position [0, 0]
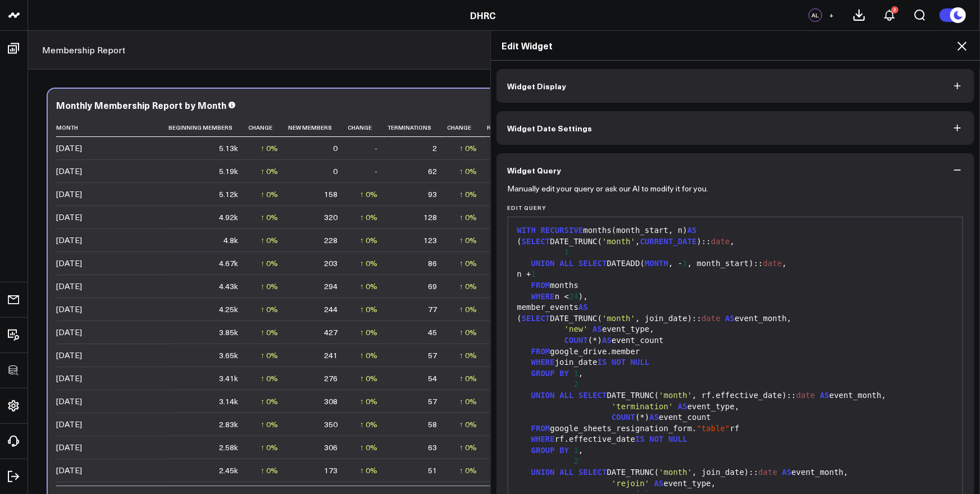
click at [961, 44] on icon at bounding box center [961, 45] width 13 height 13
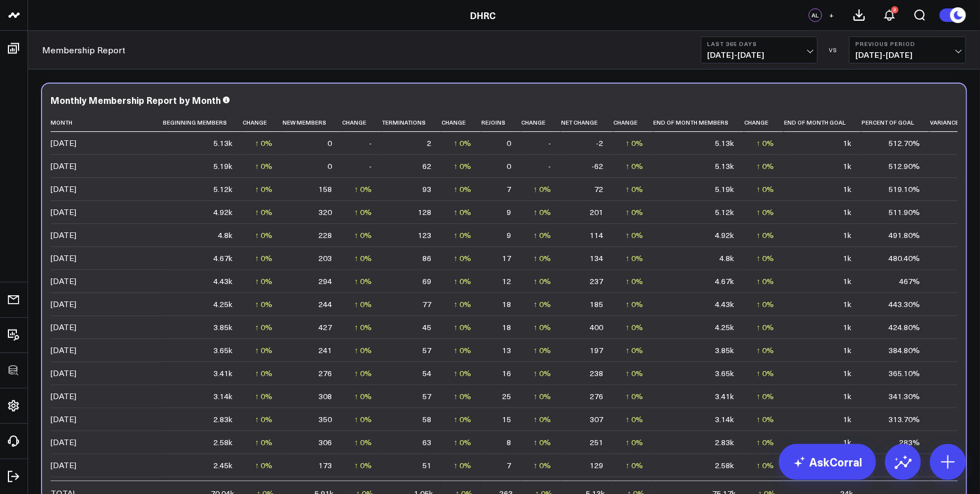
click at [478, 58] on div "Membership Report Last 365 Days [DATE] - [DATE] VS Previous Period [DATE] - [DA…" at bounding box center [504, 50] width 952 height 39
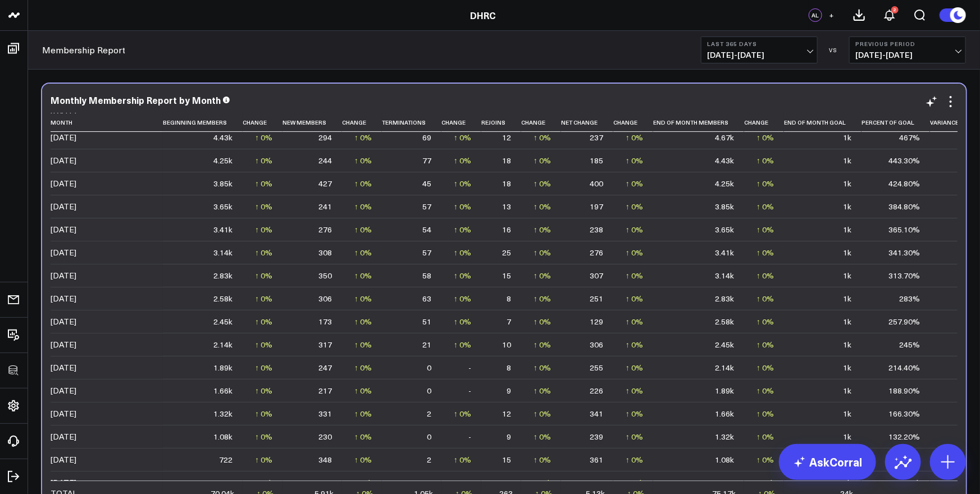
scroll to position [147, 0]
click at [566, 75] on div "Modify via AI Copy link to widget Ask support Remove Create linked copy Executi…" at bounding box center [504, 329] width 952 height 519
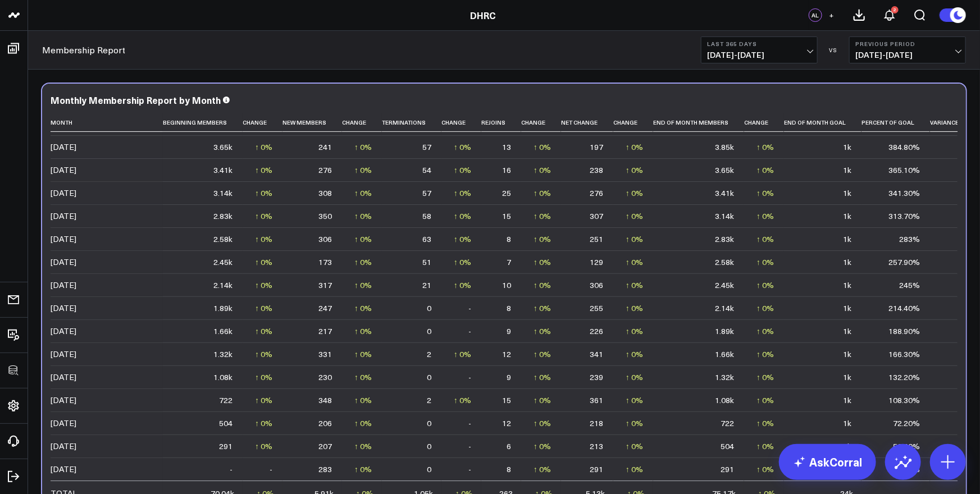
scroll to position [95, 0]
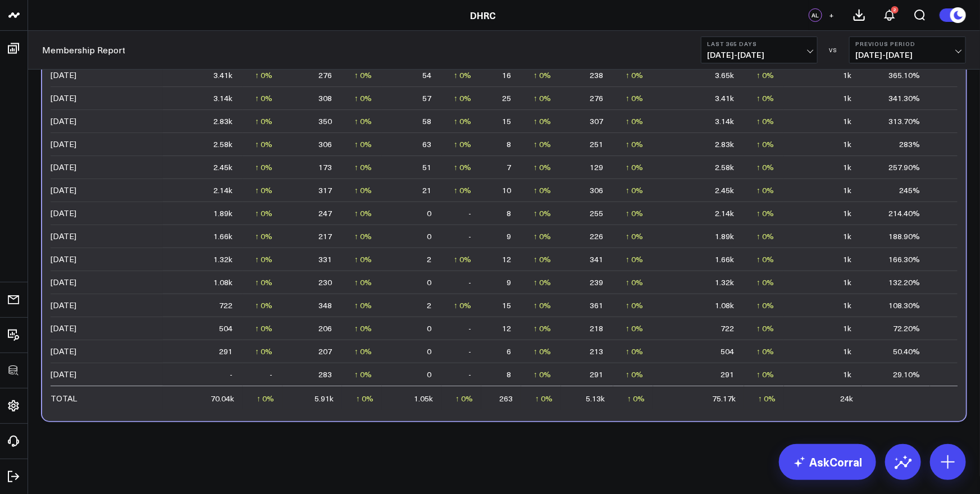
click at [394, 444] on div "Modify via AI Copy link to widget Ask support Remove Create linked copy Executi…" at bounding box center [504, 234] width 952 height 519
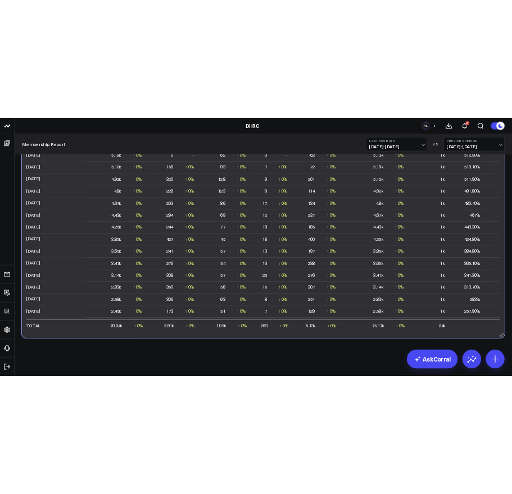
scroll to position [0, 0]
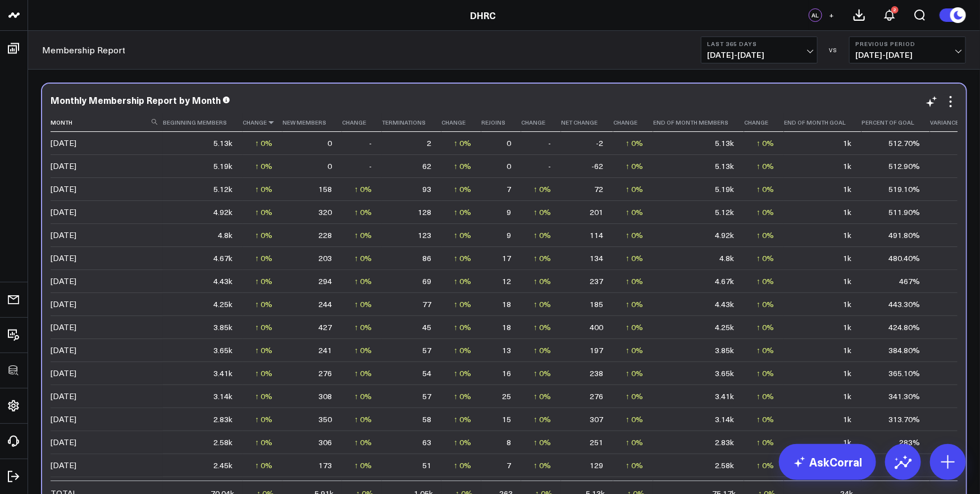
click at [268, 122] on icon at bounding box center [271, 122] width 9 height 7
click at [326, 121] on icon at bounding box center [330, 122] width 9 height 7
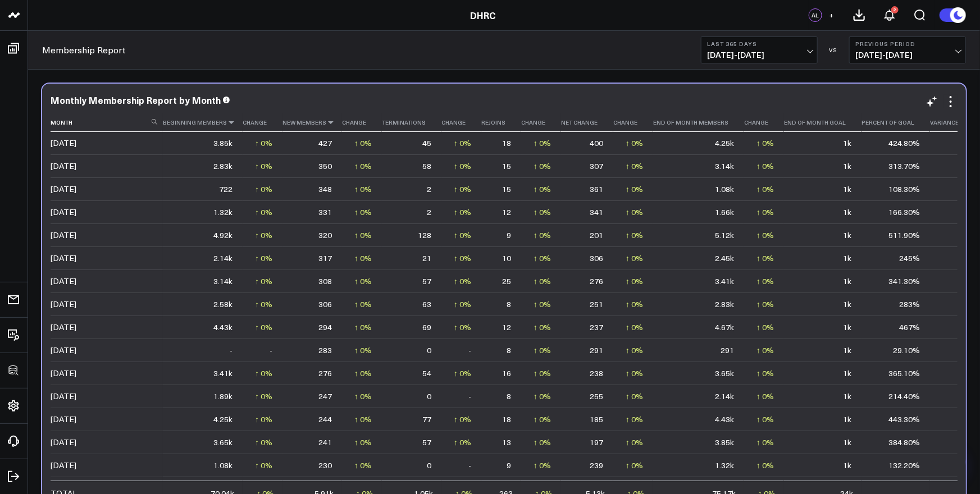
click at [232, 121] on icon at bounding box center [231, 122] width 9 height 7
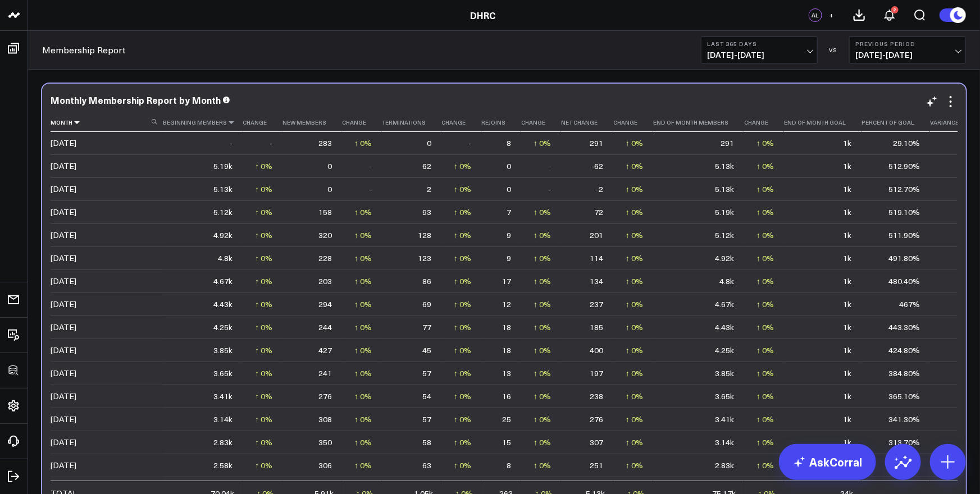
click at [76, 121] on icon at bounding box center [76, 122] width 9 height 7
